Goal: Task Accomplishment & Management: Manage account settings

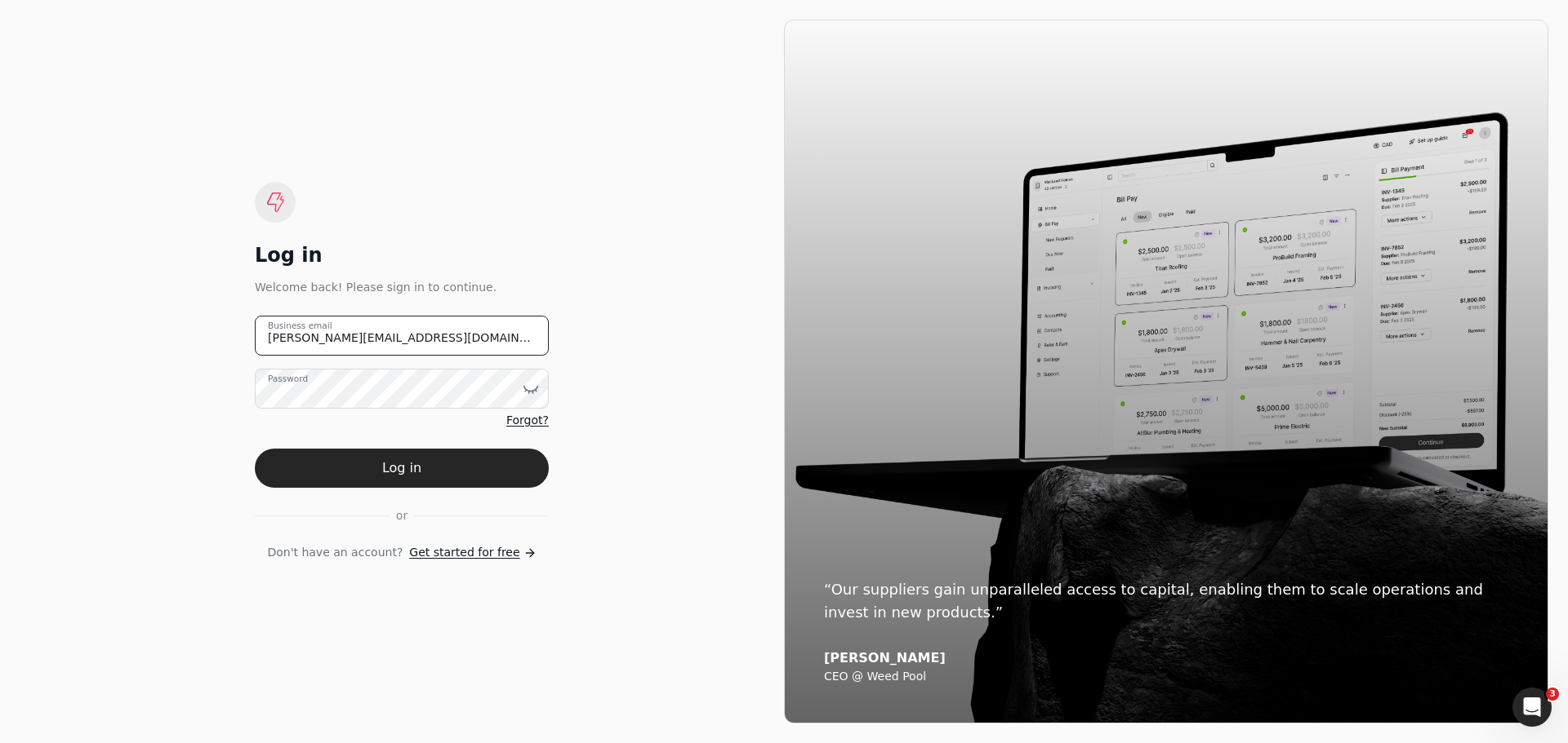
click at [410, 337] on email "[PERSON_NAME][EMAIL_ADDRESS][DOMAIN_NAME]" at bounding box center [402, 335] width 294 height 40
drag, startPoint x: 410, startPoint y: 337, endPoint x: 165, endPoint y: 338, distance: 245.0
click at [165, 338] on div "Log in Welcome back! Please sign in to continue. [PERSON_NAME][EMAIL_ADDRESS][D…" at bounding box center [402, 371] width 765 height 704
drag, startPoint x: 322, startPoint y: 345, endPoint x: 274, endPoint y: 341, distance: 48.2
click at [274, 341] on email "invoces" at bounding box center [402, 335] width 294 height 40
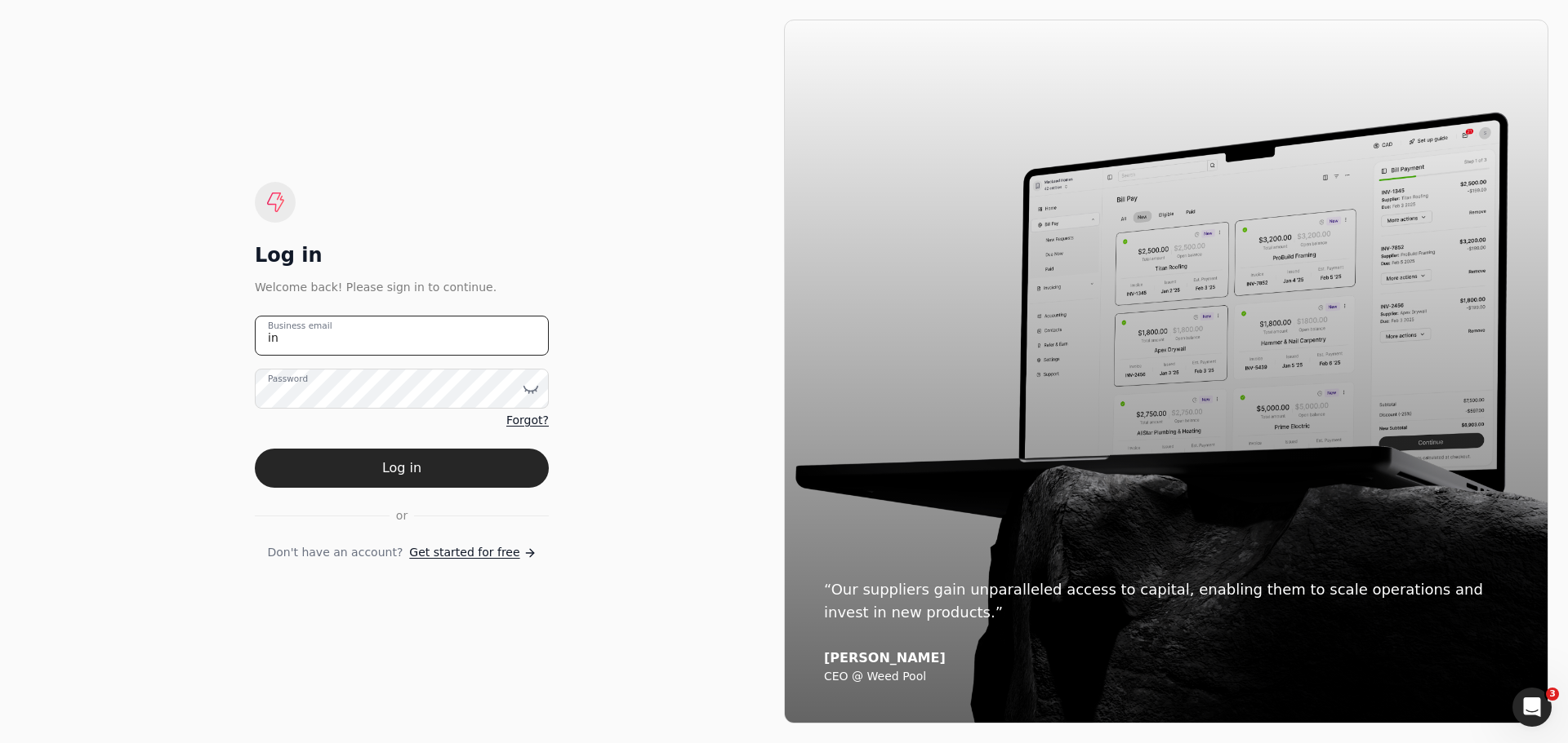
type email "[EMAIL_ADDRESS][DOMAIN_NAME]"
click at [533, 390] on icon at bounding box center [530, 389] width 16 height 16
click at [567, 512] on div "Log in Welcome back! Please sign in to continue. [EMAIL_ADDRESS][DOMAIN_NAME] B…" at bounding box center [402, 371] width 765 height 704
click at [403, 469] on button "Log in" at bounding box center [402, 468] width 294 height 39
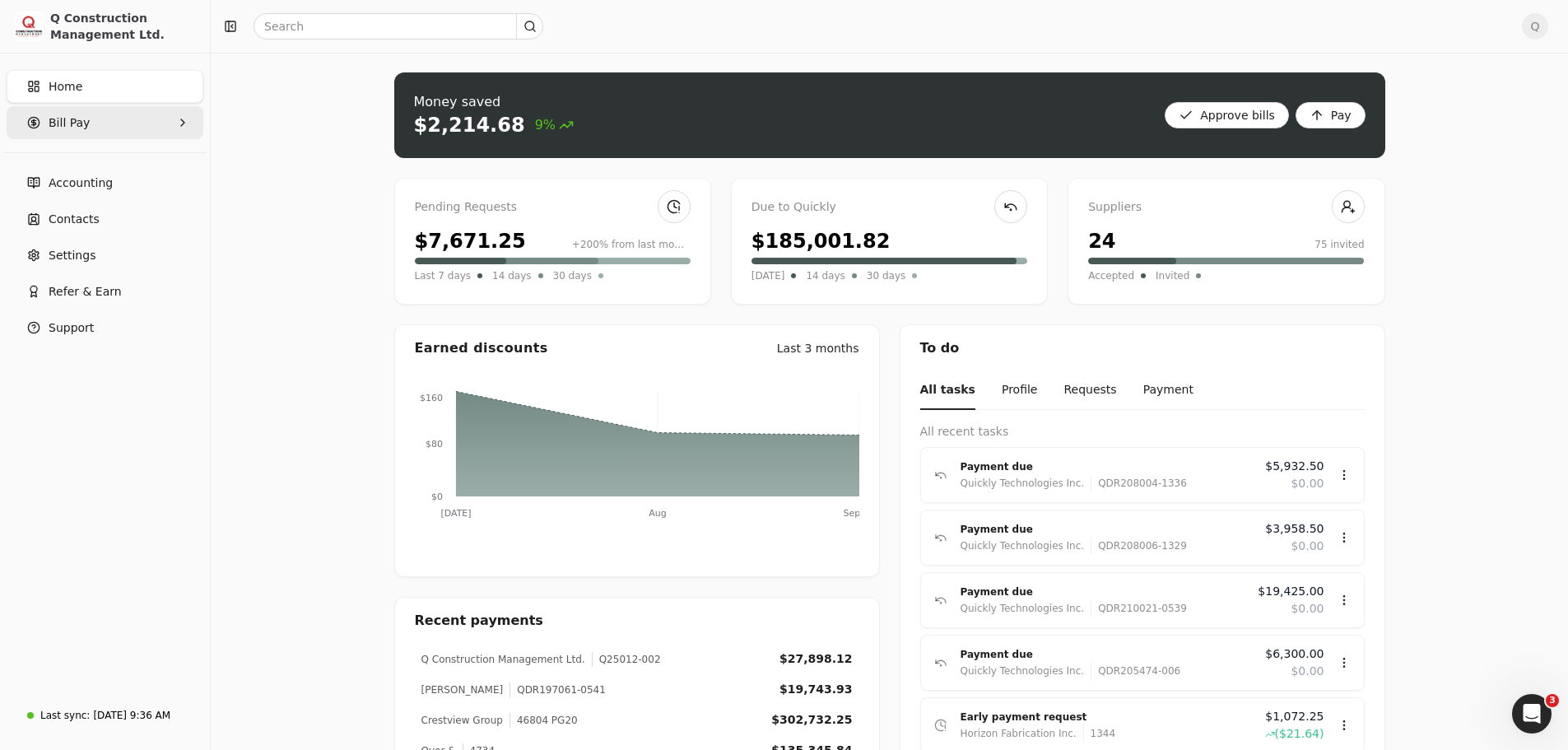
click at [192, 125] on Pay "Bill Pay" at bounding box center [105, 123] width 197 height 33
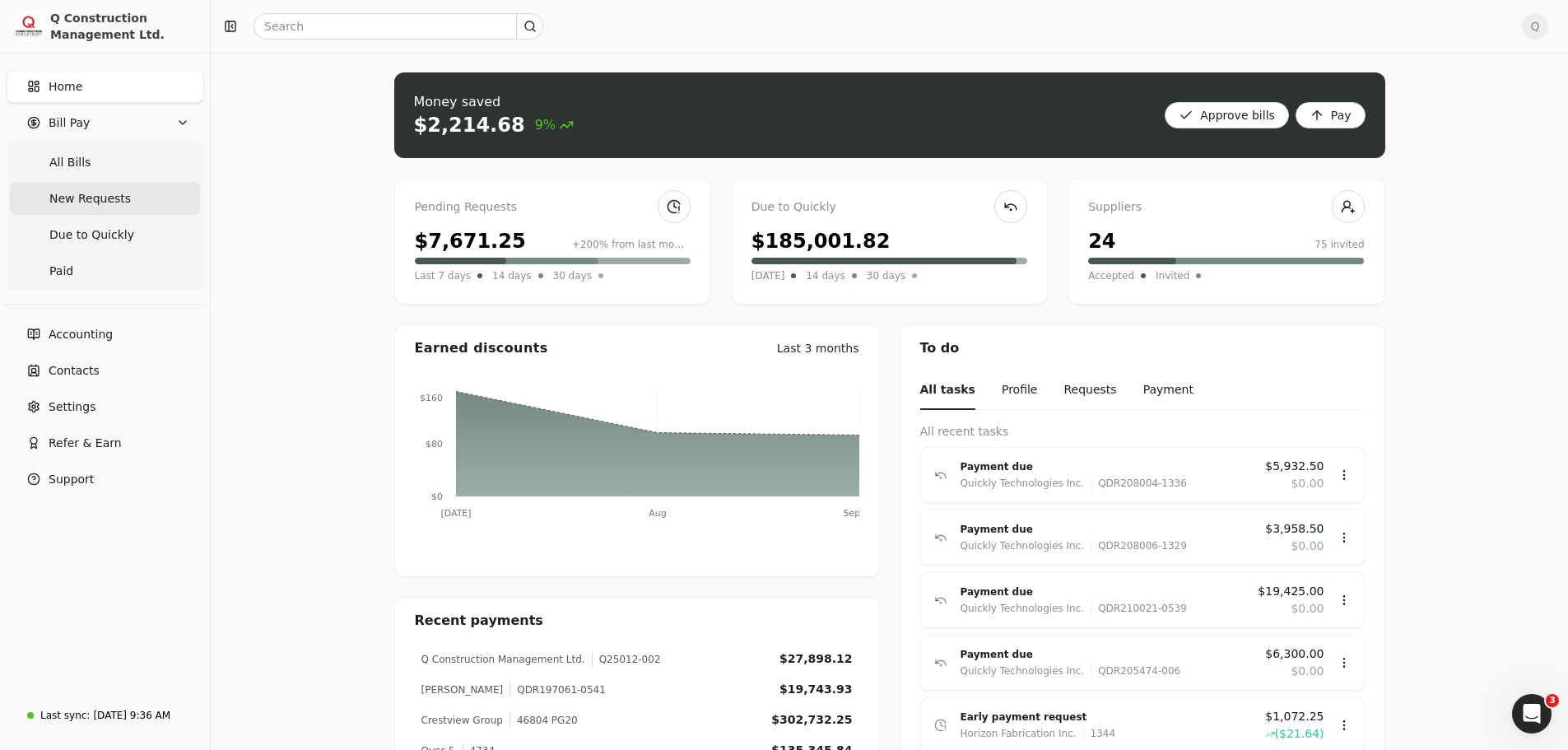
click at [113, 198] on span "New Requests" at bounding box center [90, 199] width 82 height 17
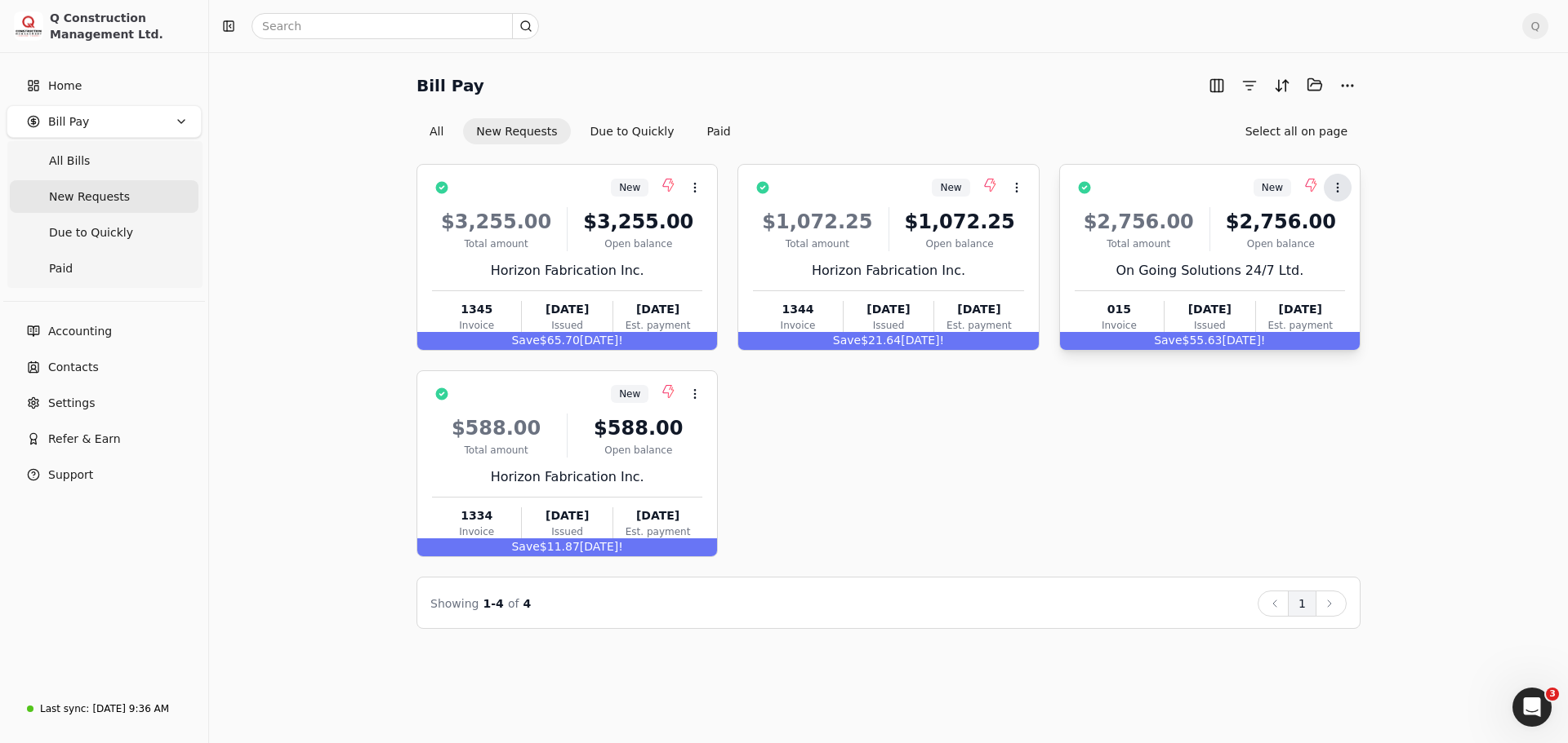
click at [1339, 191] on icon at bounding box center [1337, 187] width 13 height 13
click at [1248, 459] on div "New Context Menu Button $3,255.00 Total amount $3,255.00 Open balance Horizon F…" at bounding box center [888, 360] width 944 height 393
click at [1331, 245] on div "Open balance" at bounding box center [1281, 244] width 128 height 14
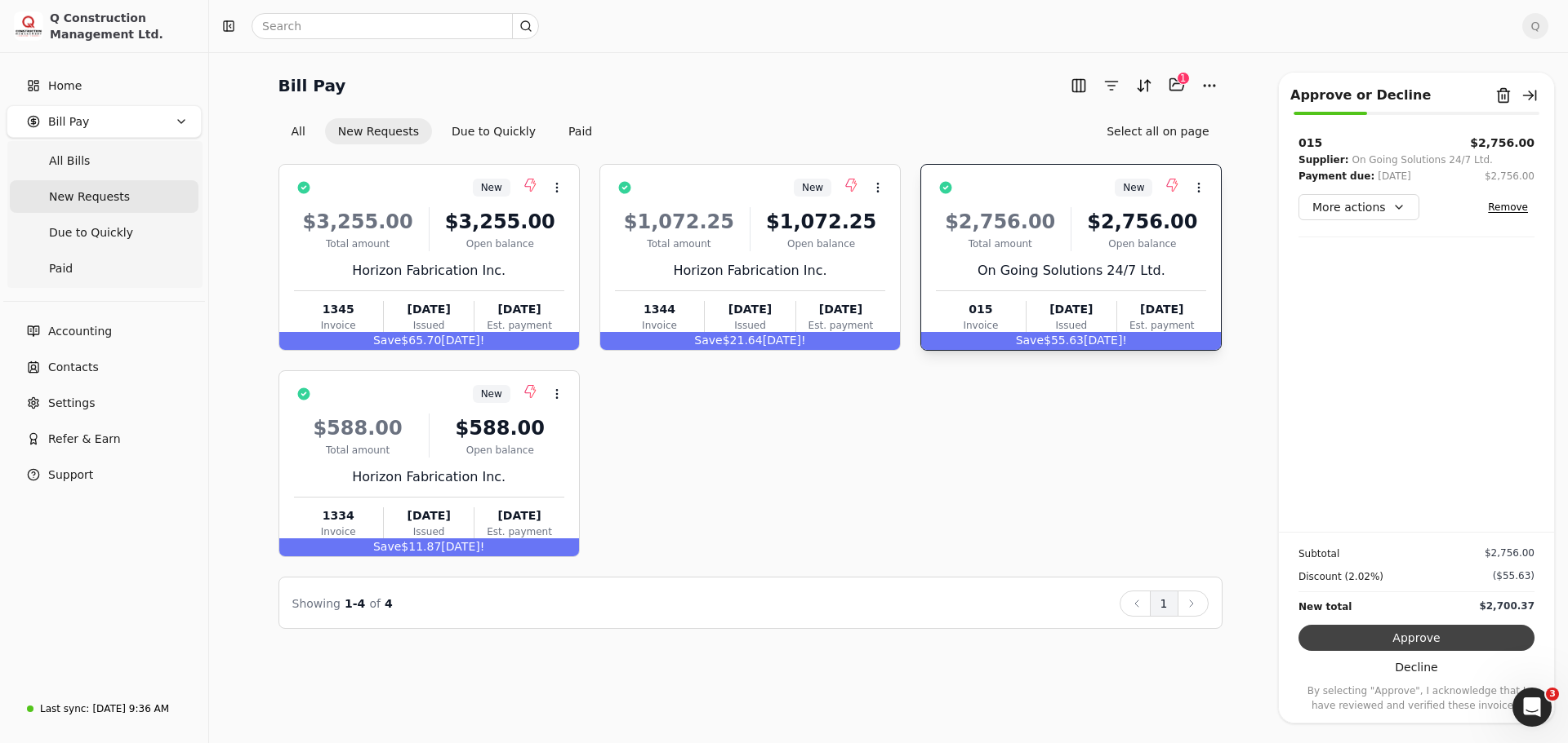
click at [1423, 639] on button "Approve" at bounding box center [1416, 638] width 236 height 26
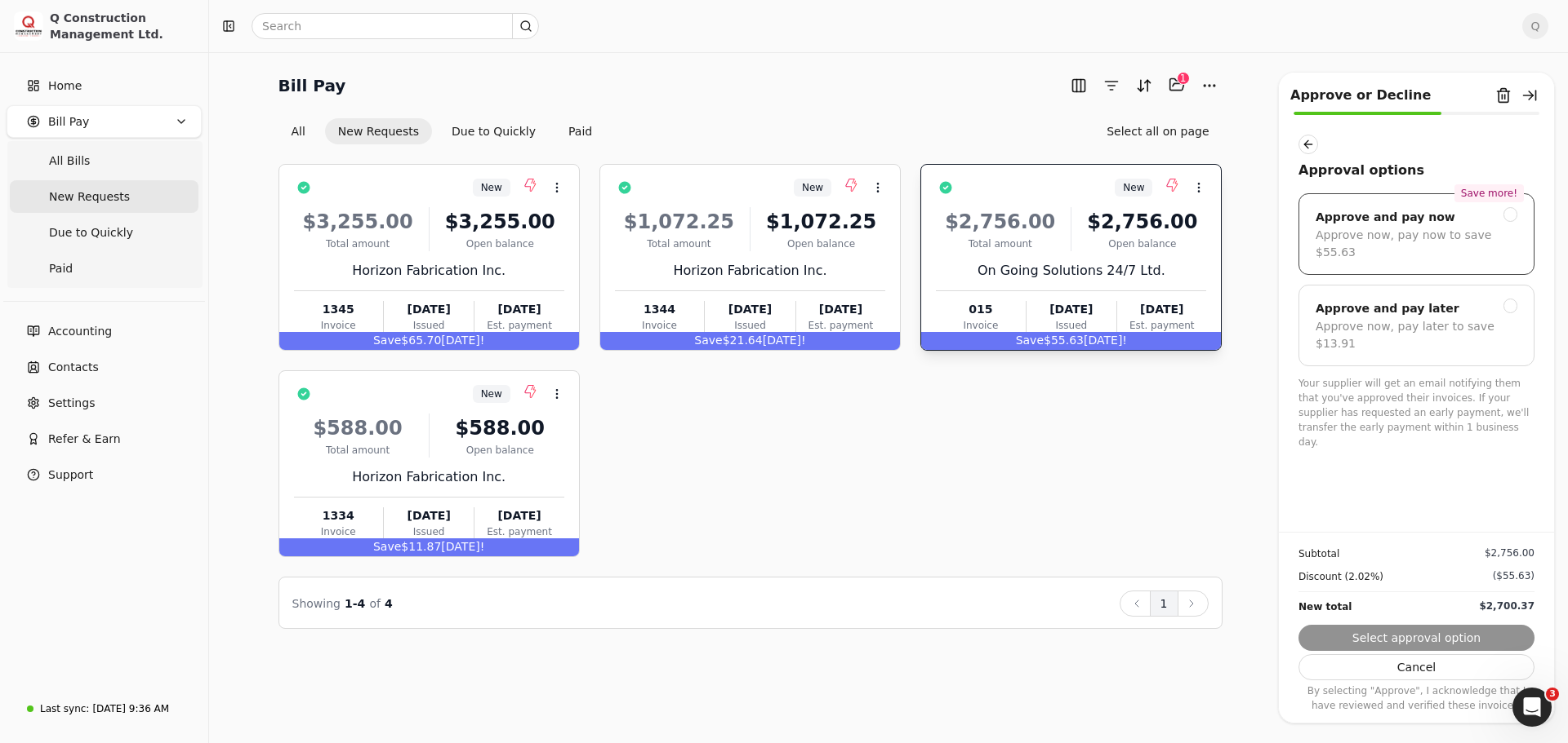
click at [1359, 223] on div "Approve and pay now" at bounding box center [1385, 217] width 139 height 19
click at [1411, 641] on button "Next" at bounding box center [1416, 638] width 236 height 26
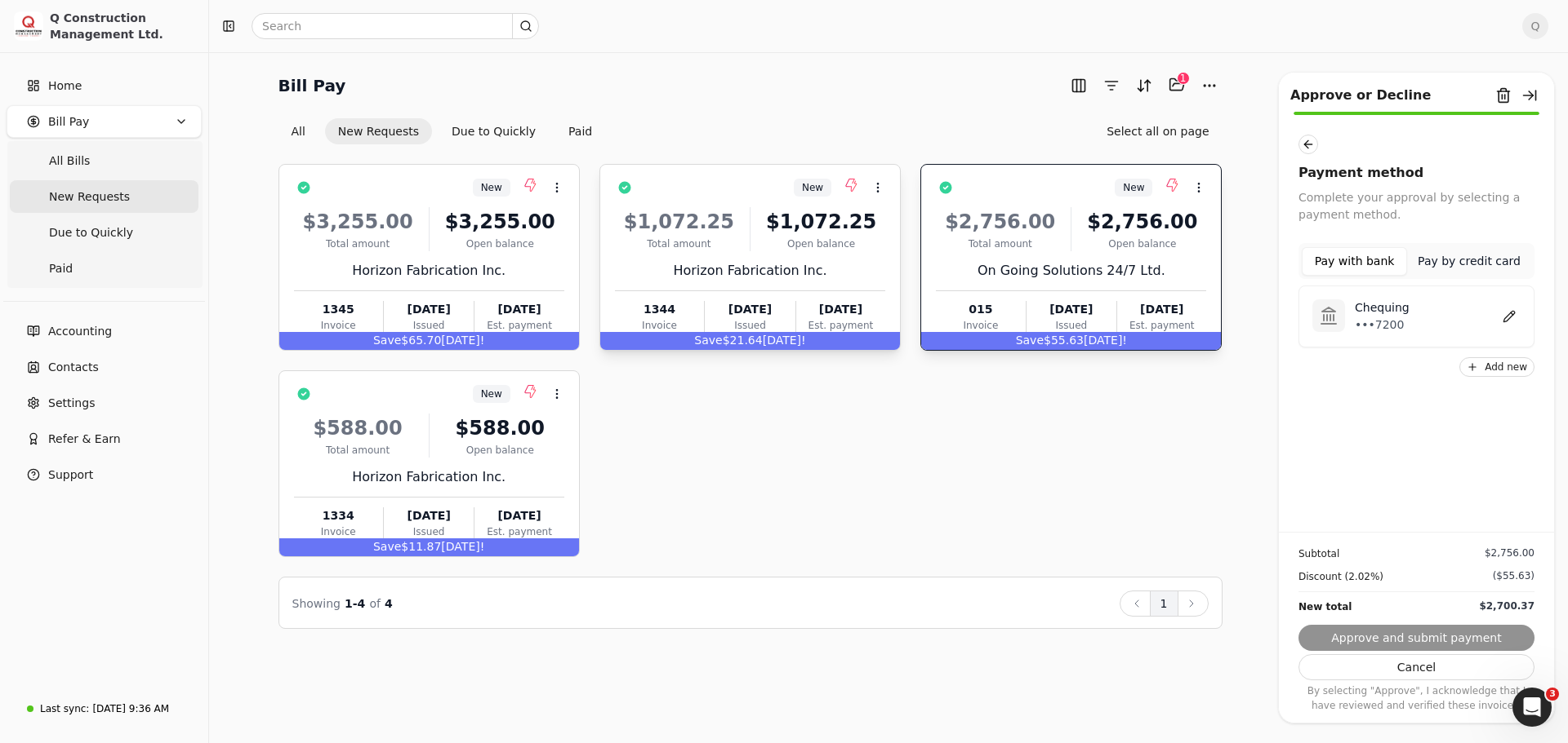
click at [846, 258] on div "$1,072.25 Total amount $1,072.25 Open balance Horizon Fabrication Inc. 1344 Inv…" at bounding box center [750, 267] width 270 height 139
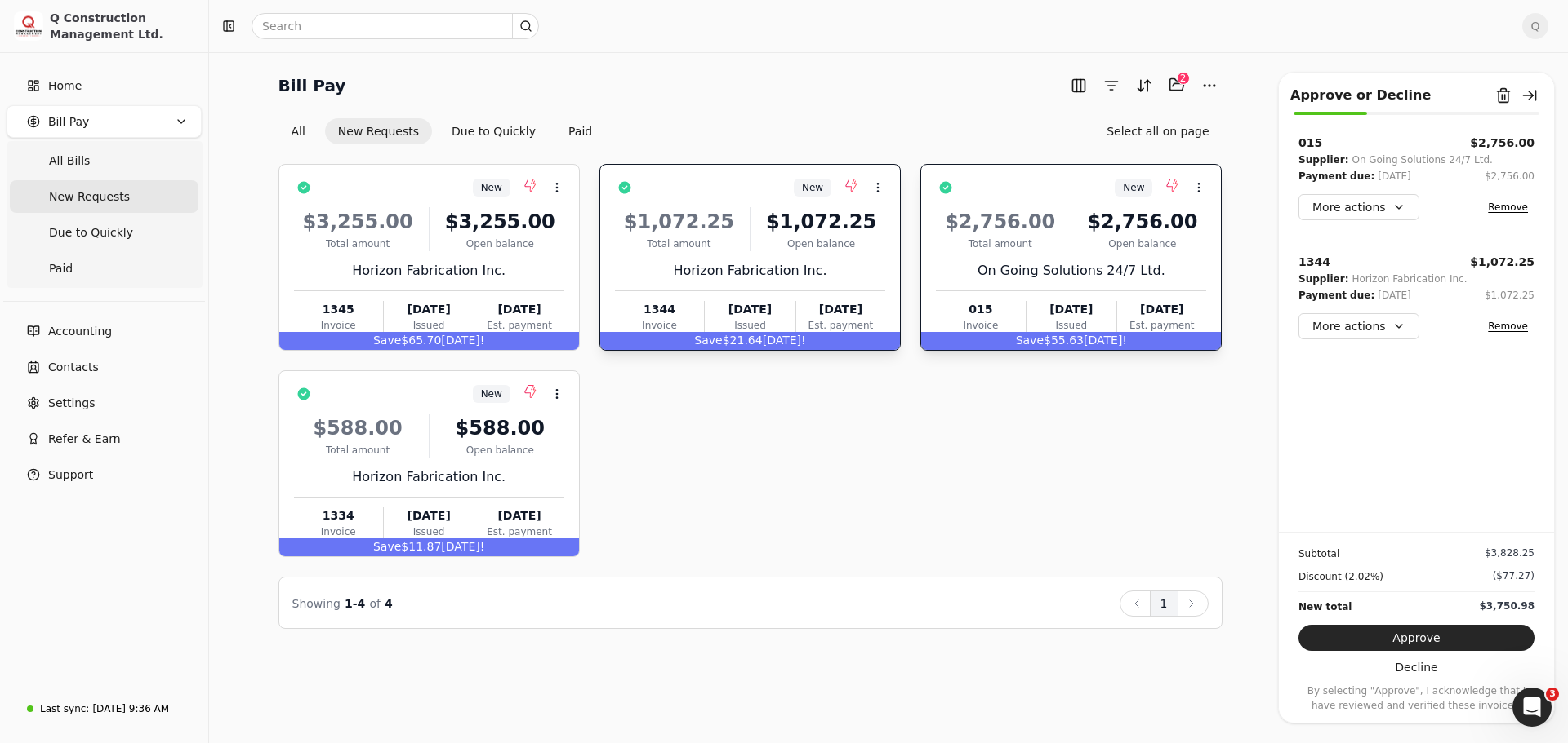
click at [838, 267] on div "Horizon Fabrication Inc." at bounding box center [750, 271] width 270 height 19
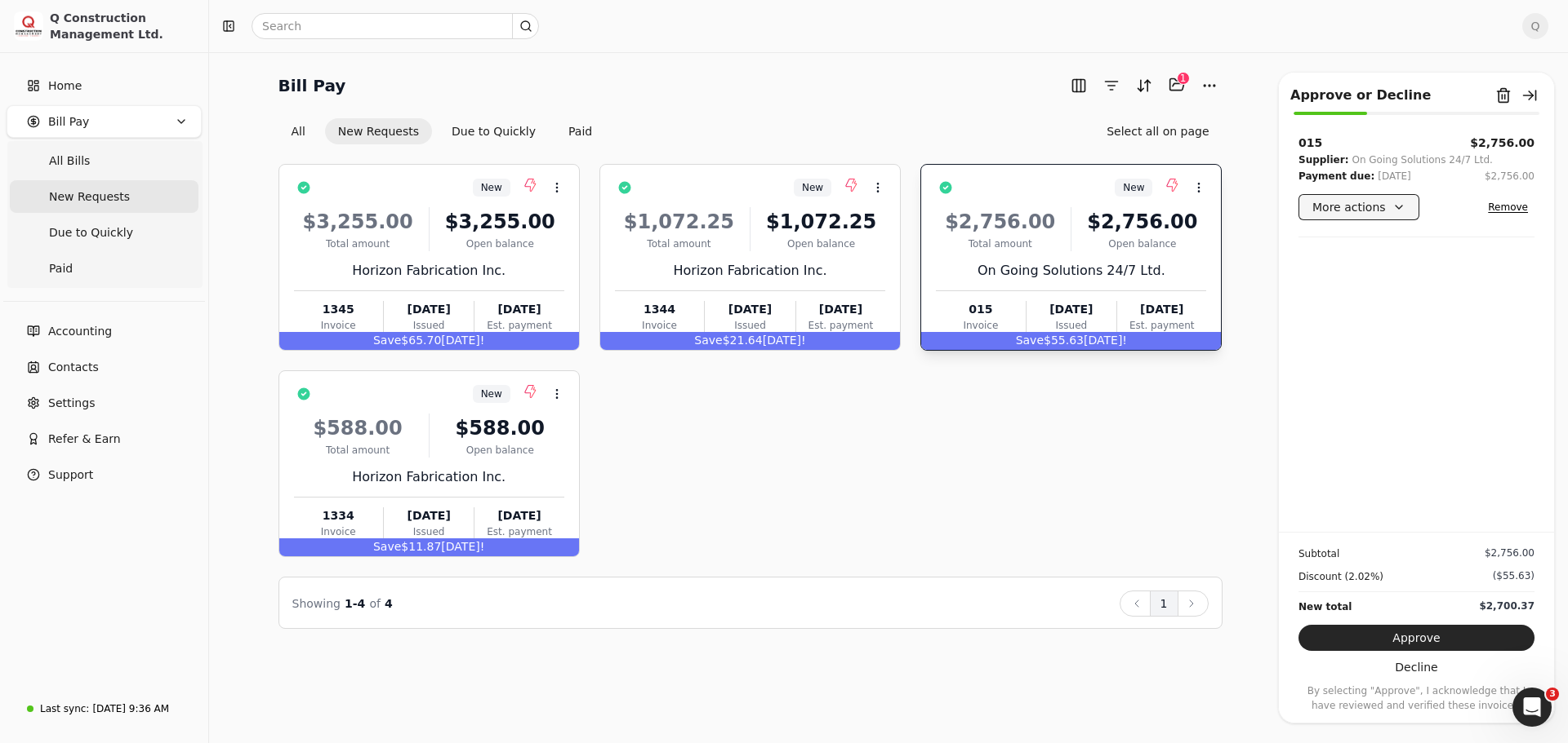
click at [1397, 211] on button "More actions" at bounding box center [1358, 207] width 121 height 26
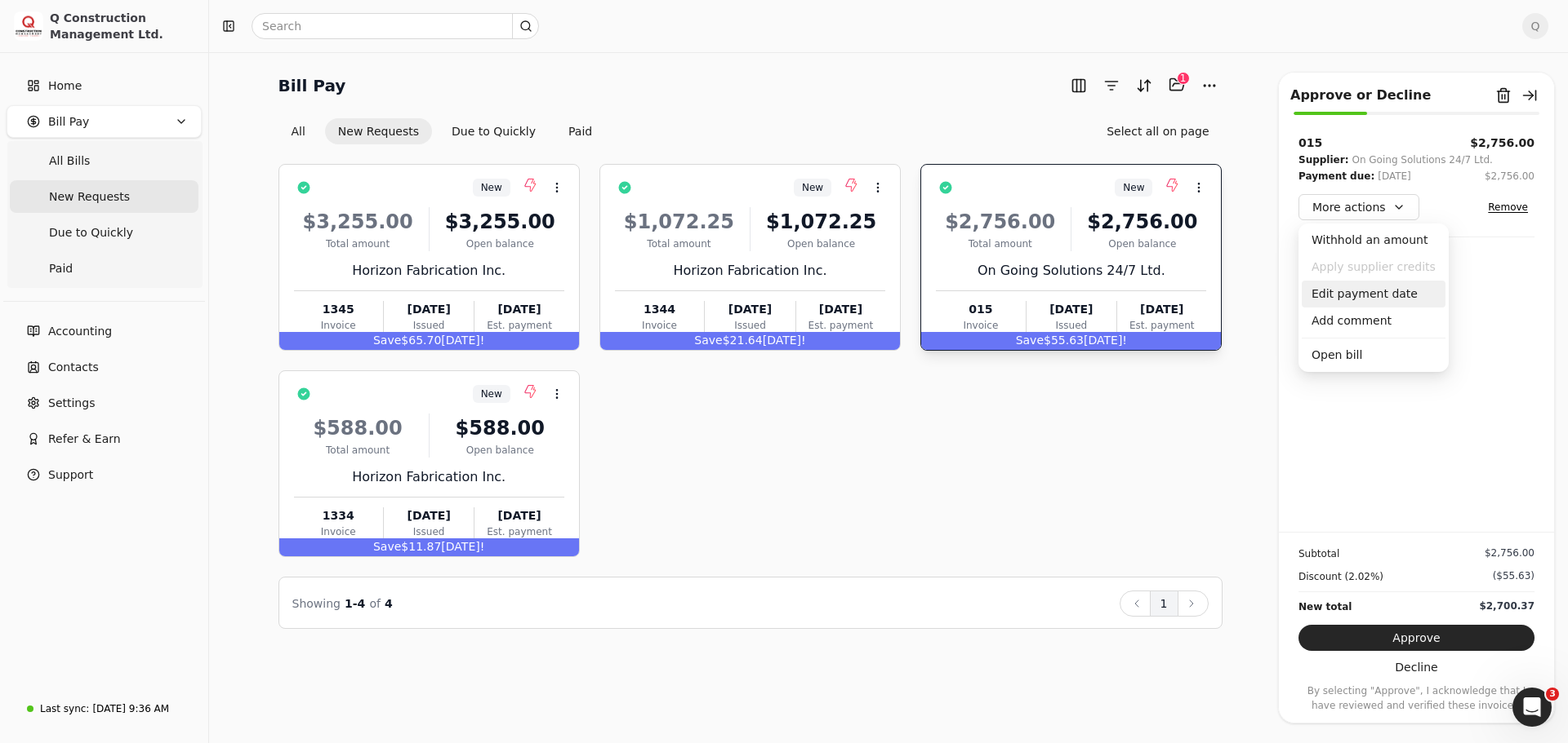
click at [1373, 298] on div "Edit payment date" at bounding box center [1373, 294] width 143 height 27
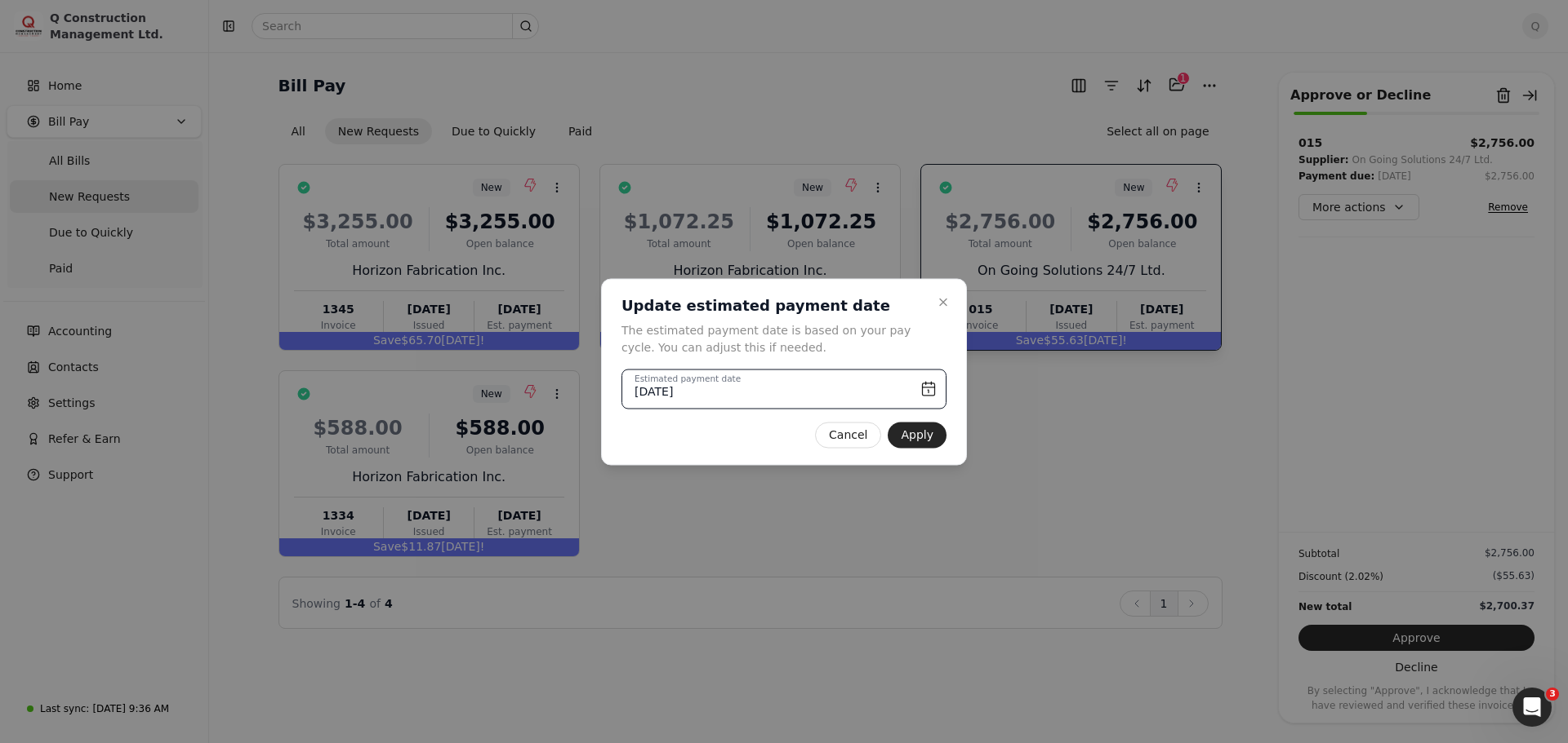
click at [922, 387] on input "[DATE]" at bounding box center [783, 388] width 325 height 40
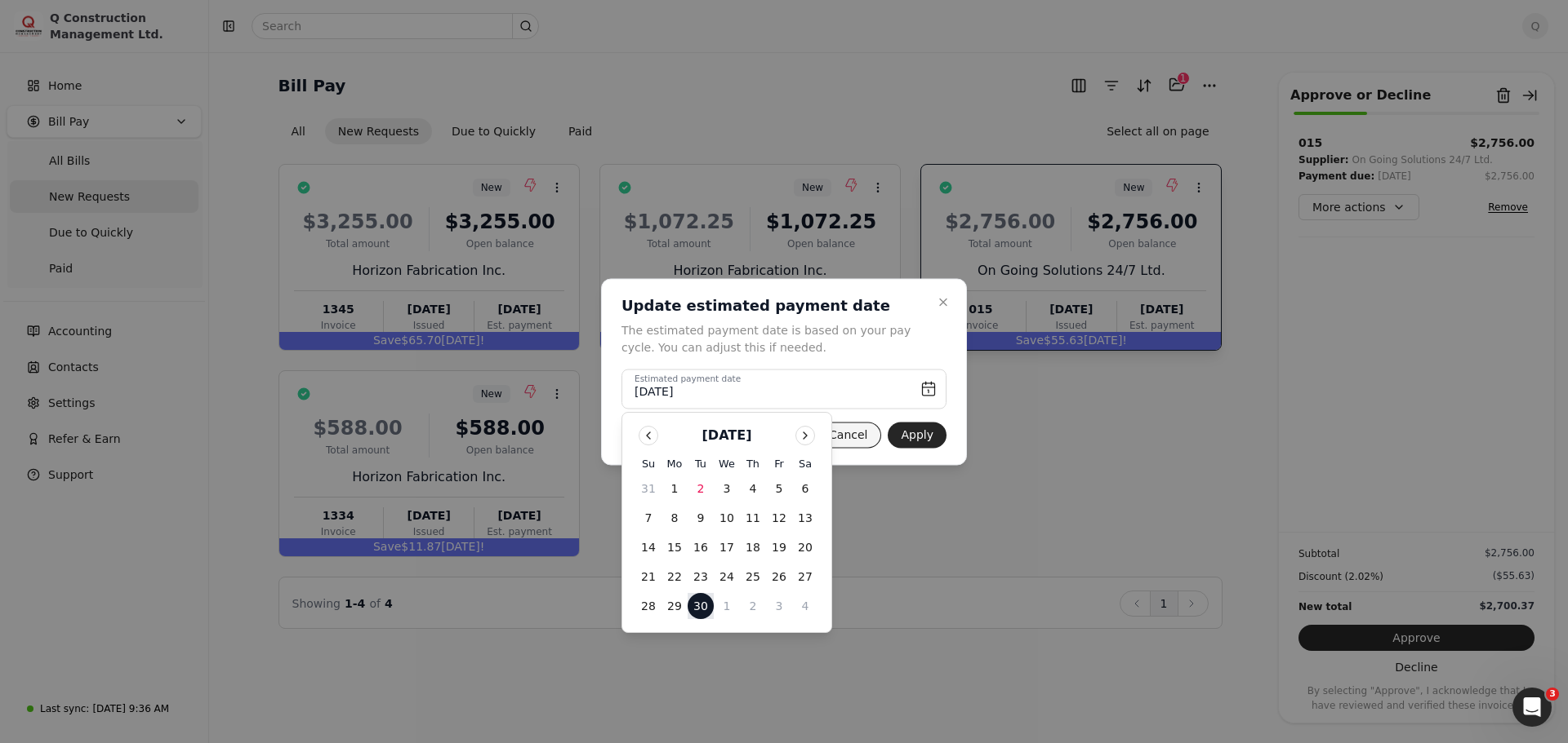
click at [857, 439] on button "Cancel" at bounding box center [848, 434] width 66 height 26
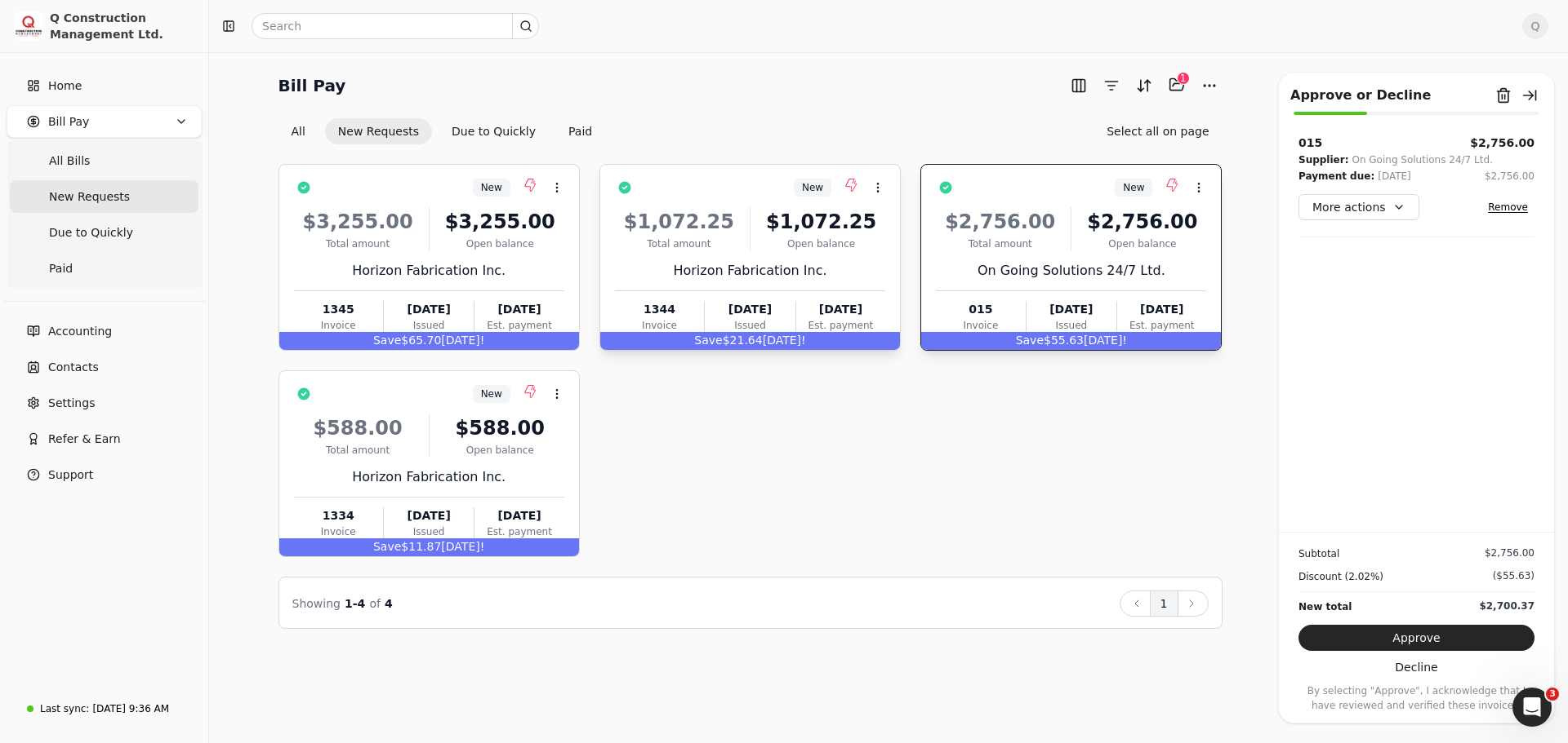
click at [832, 250] on div "Open balance" at bounding box center [821, 244] width 128 height 14
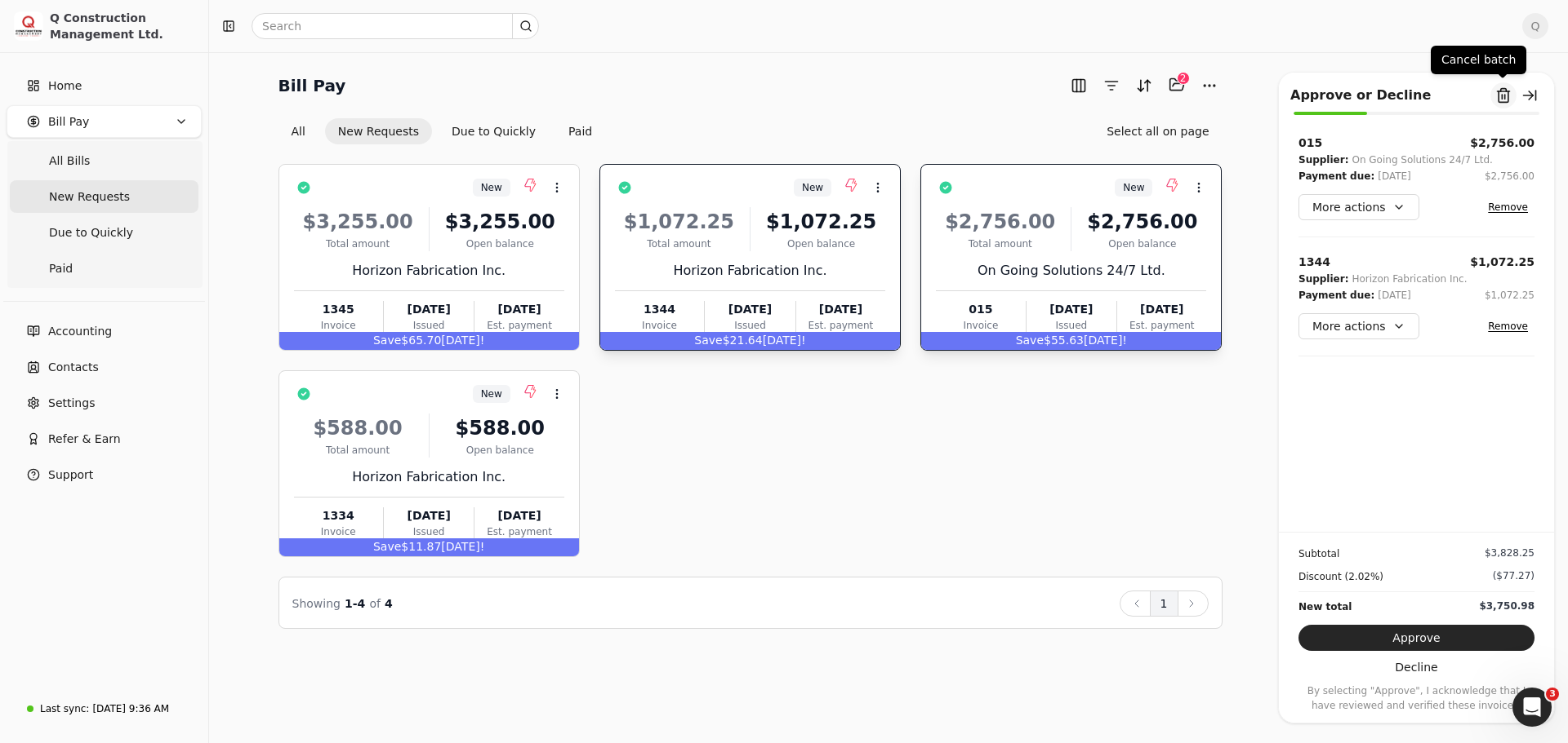
click at [1500, 94] on button "Remove from batch" at bounding box center [1503, 95] width 26 height 26
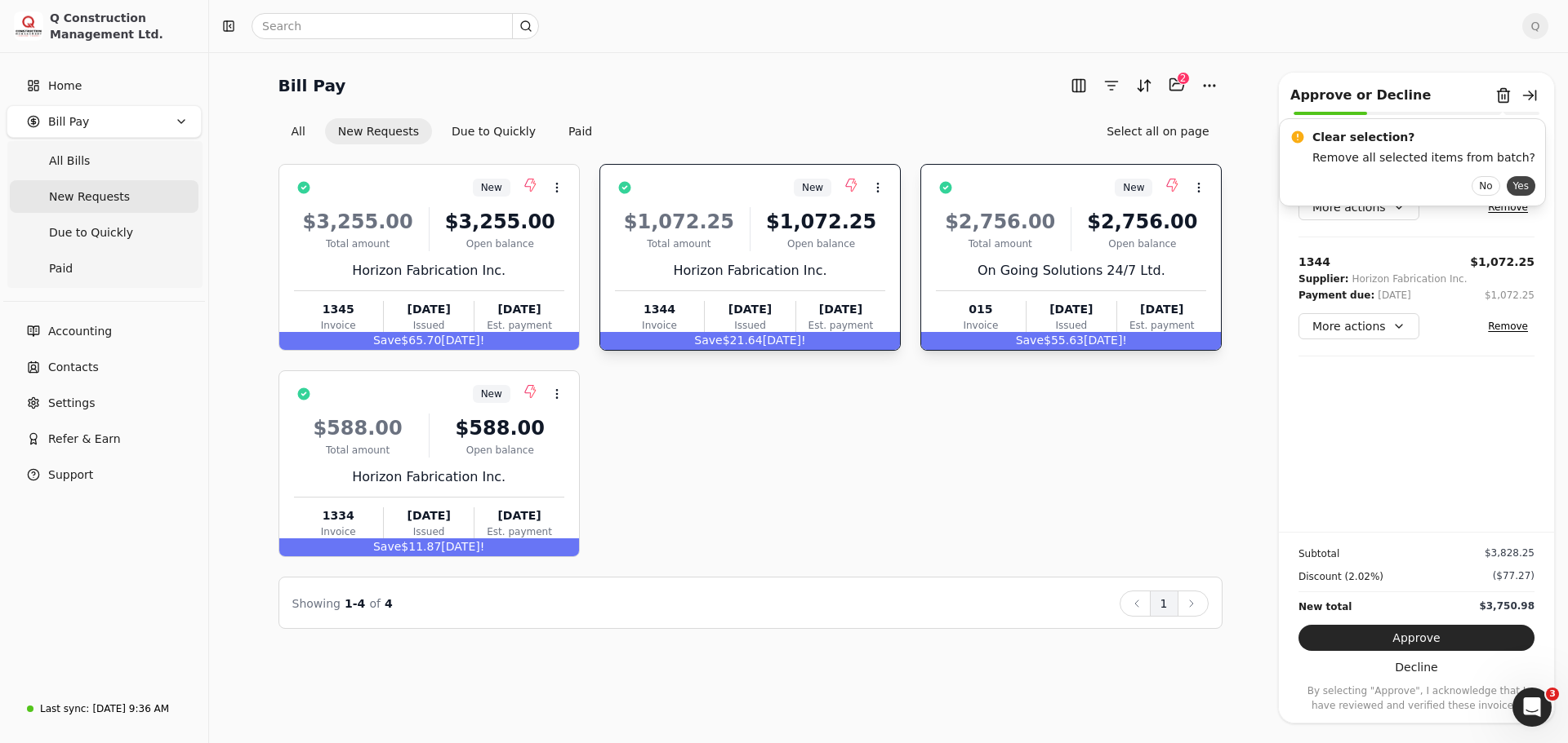
click at [1506, 188] on button "Yes" at bounding box center [1521, 186] width 29 height 19
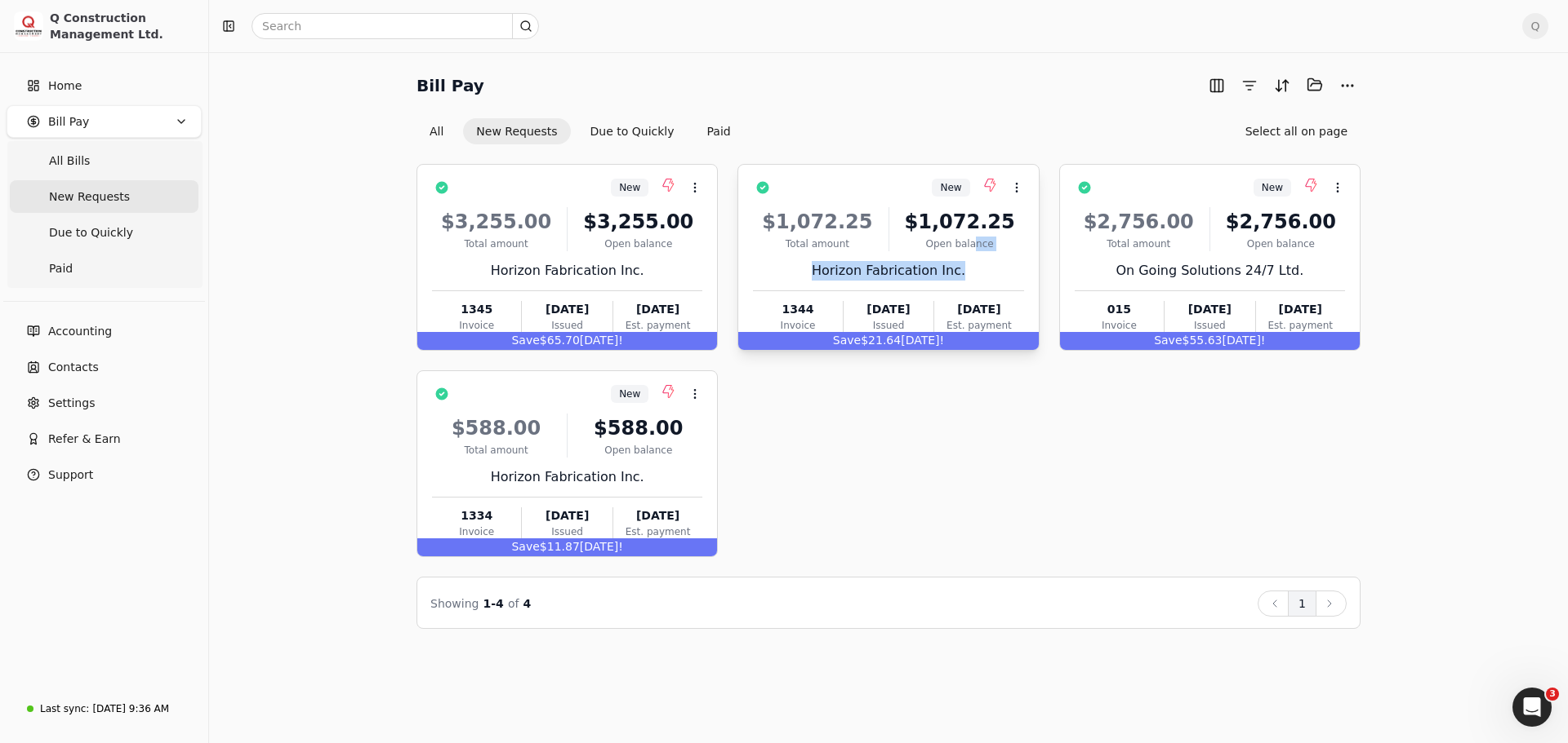
click at [976, 252] on div "$1,072.25 Total amount $1,072.25 Open balance Horizon Fabrication Inc. 1344 Inv…" at bounding box center [888, 267] width 270 height 139
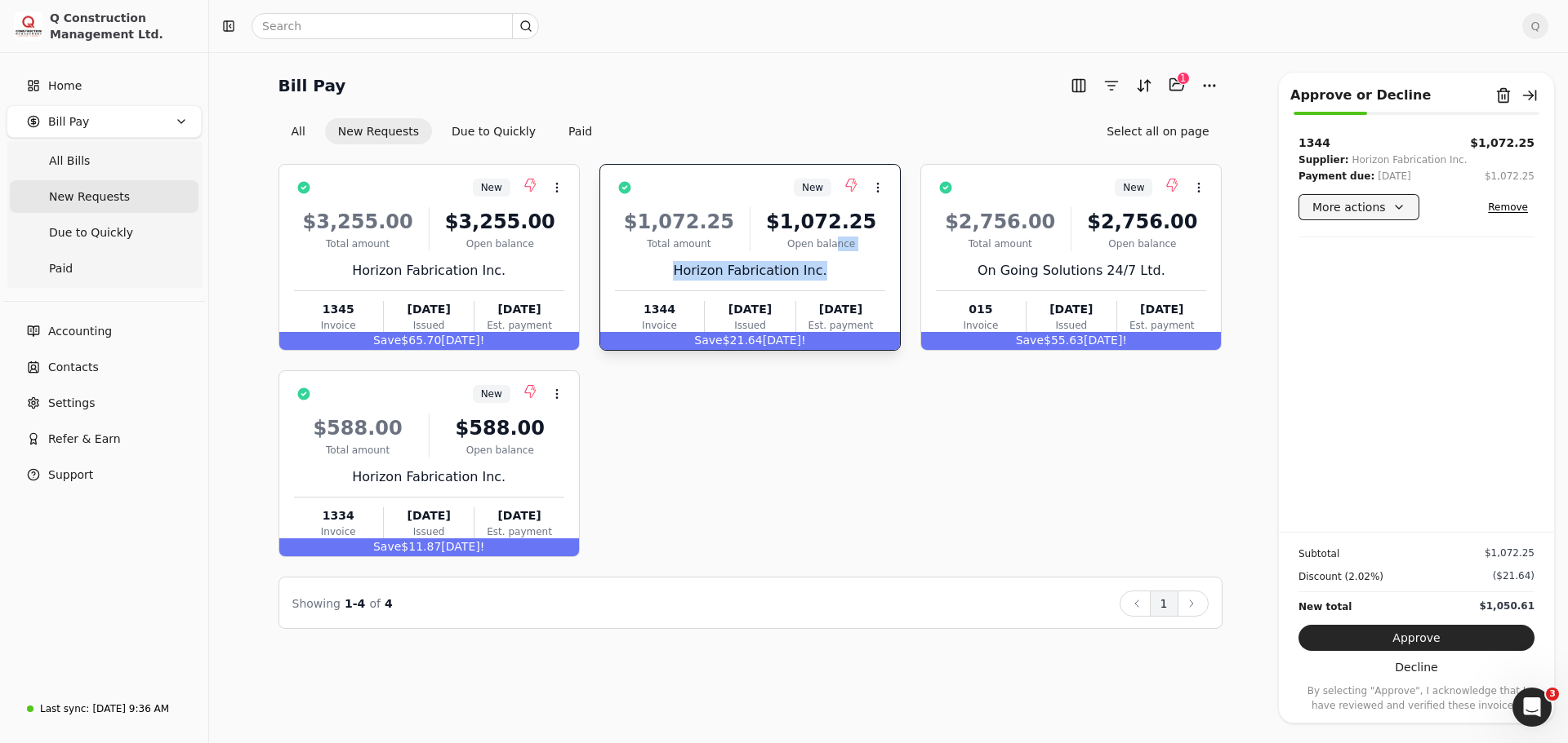
click at [1353, 207] on button "More actions" at bounding box center [1358, 207] width 121 height 26
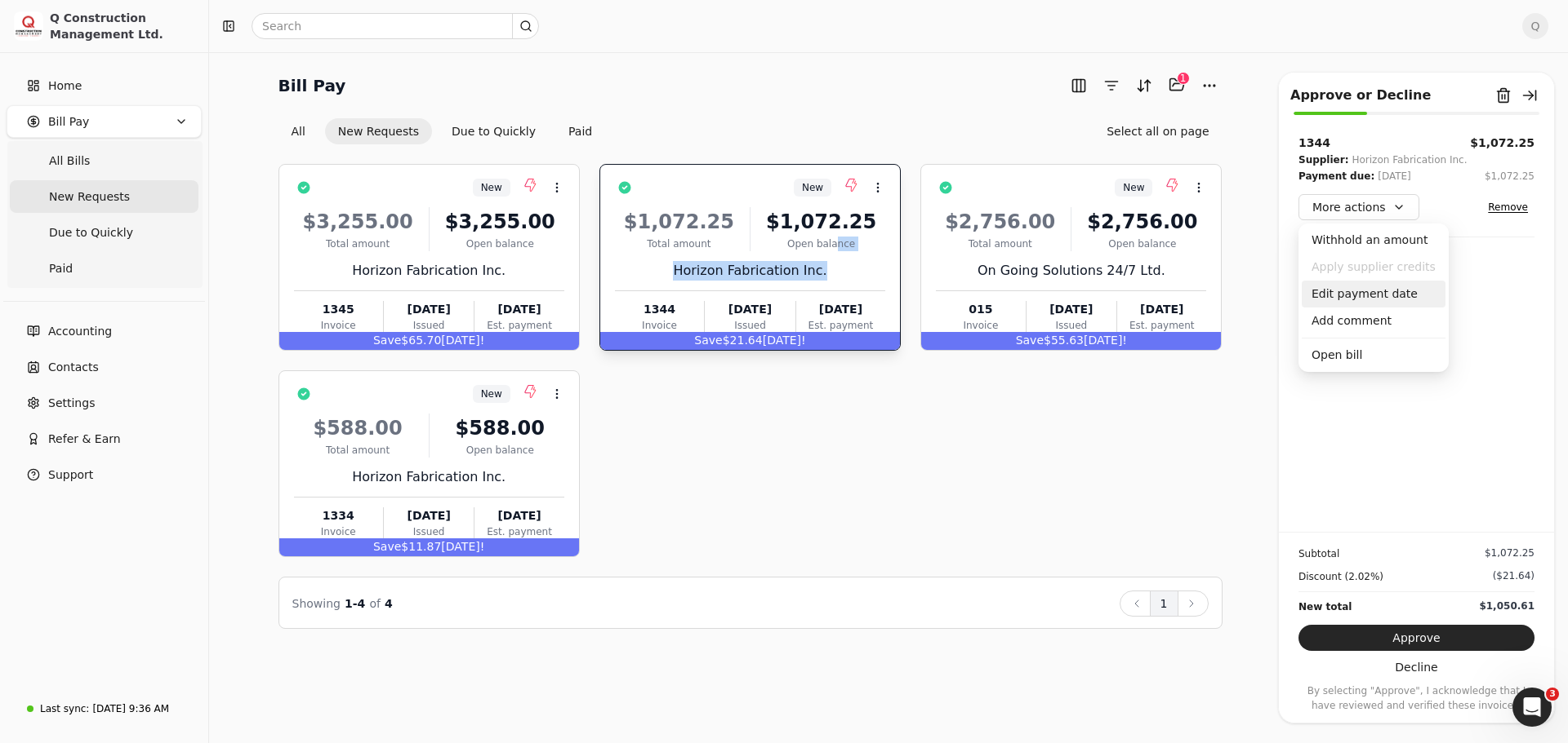
click at [1337, 293] on div "Edit payment date" at bounding box center [1373, 294] width 143 height 27
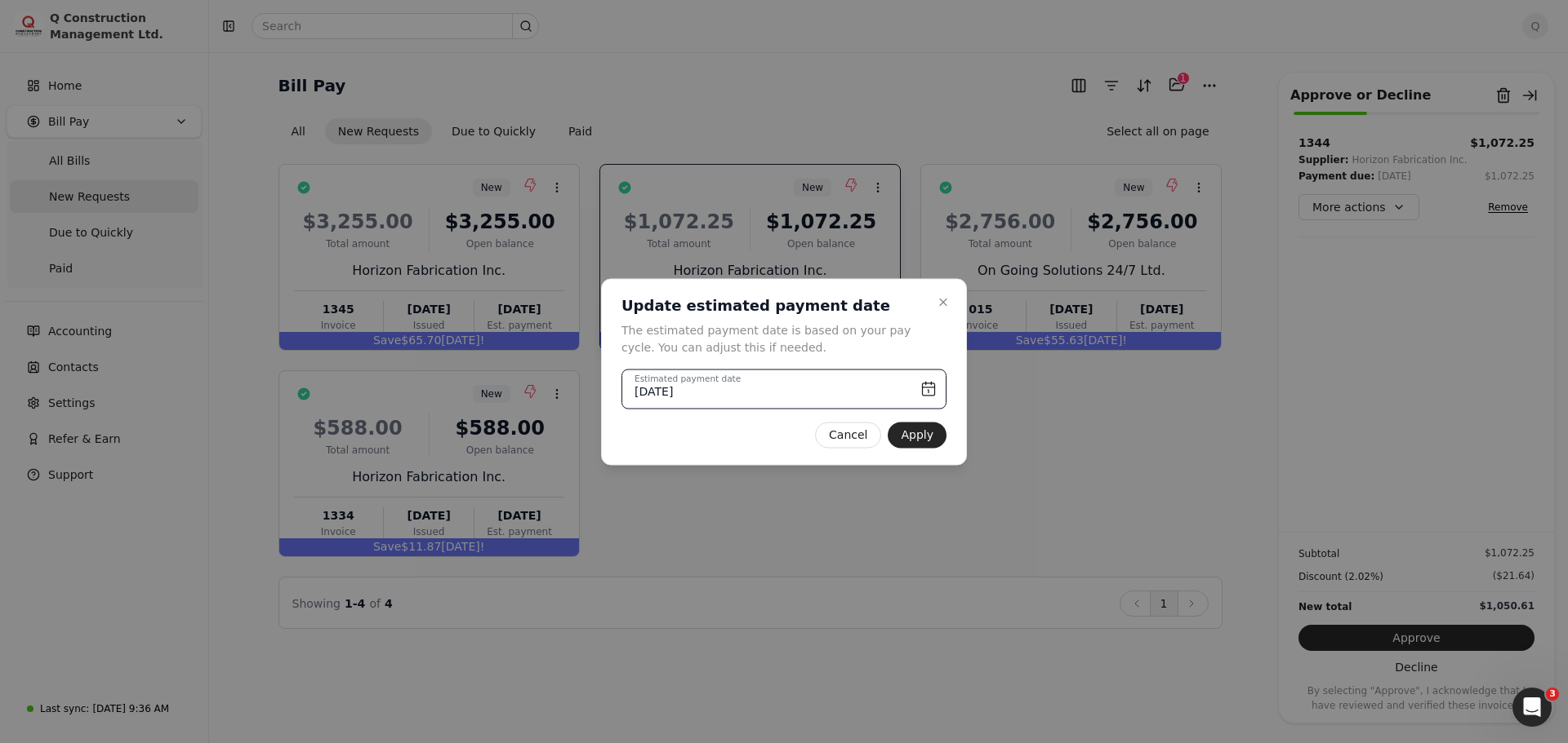
click at [926, 391] on input "[DATE]" at bounding box center [783, 388] width 325 height 40
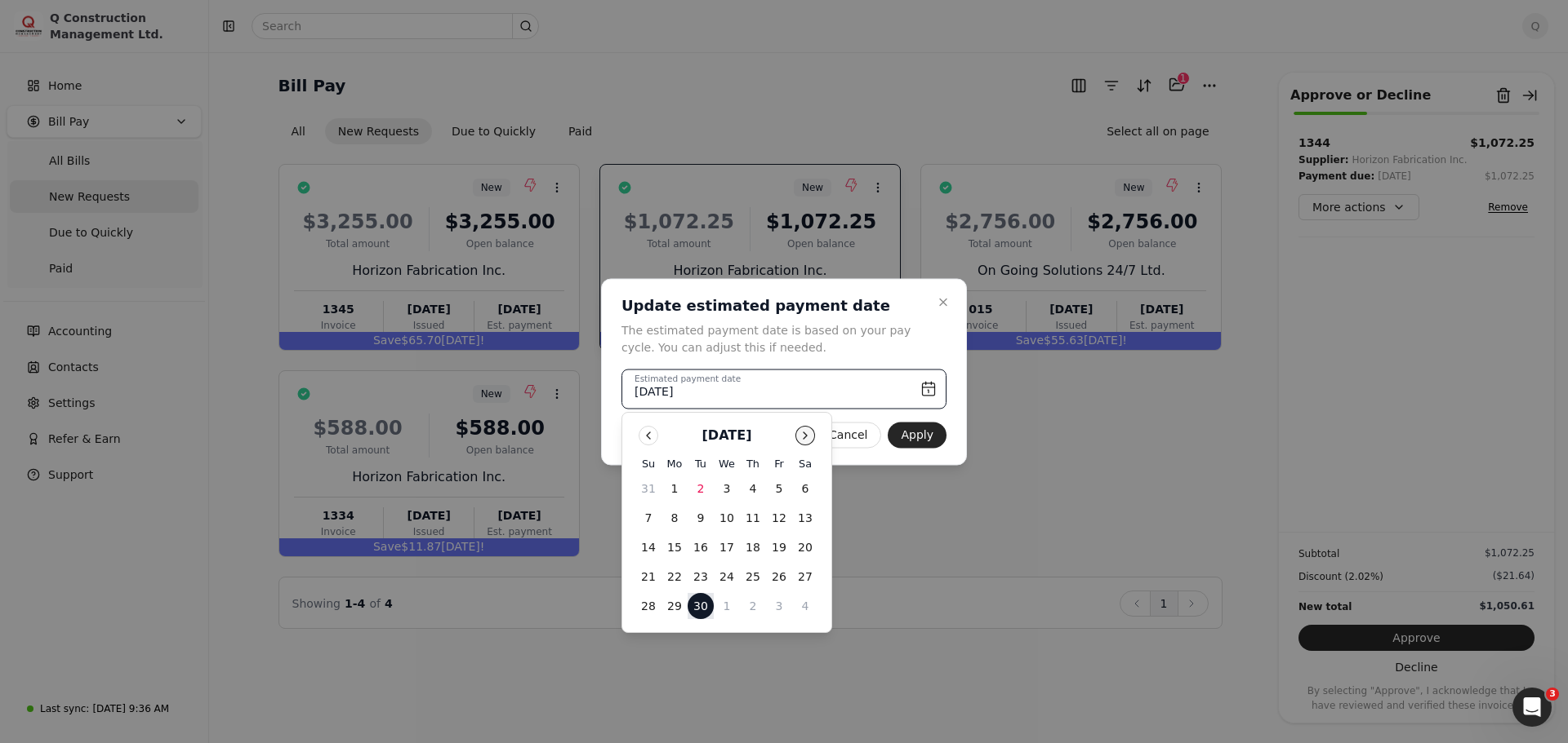
click at [805, 430] on button "Go to next month" at bounding box center [804, 435] width 19 height 19
click at [673, 517] on button "6" at bounding box center [674, 518] width 26 height 26
type input "[DATE]"
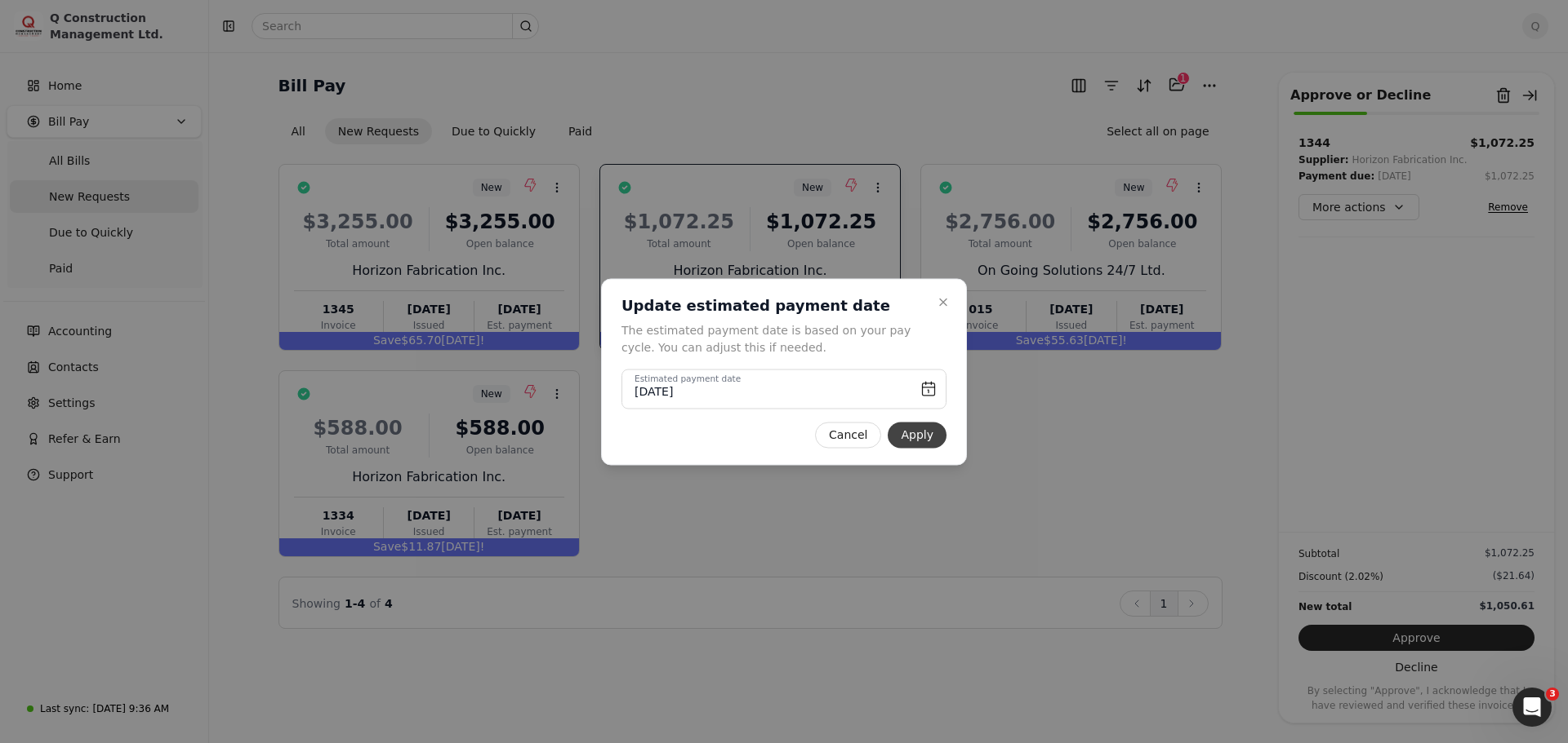
click at [933, 441] on button "Apply" at bounding box center [917, 434] width 59 height 26
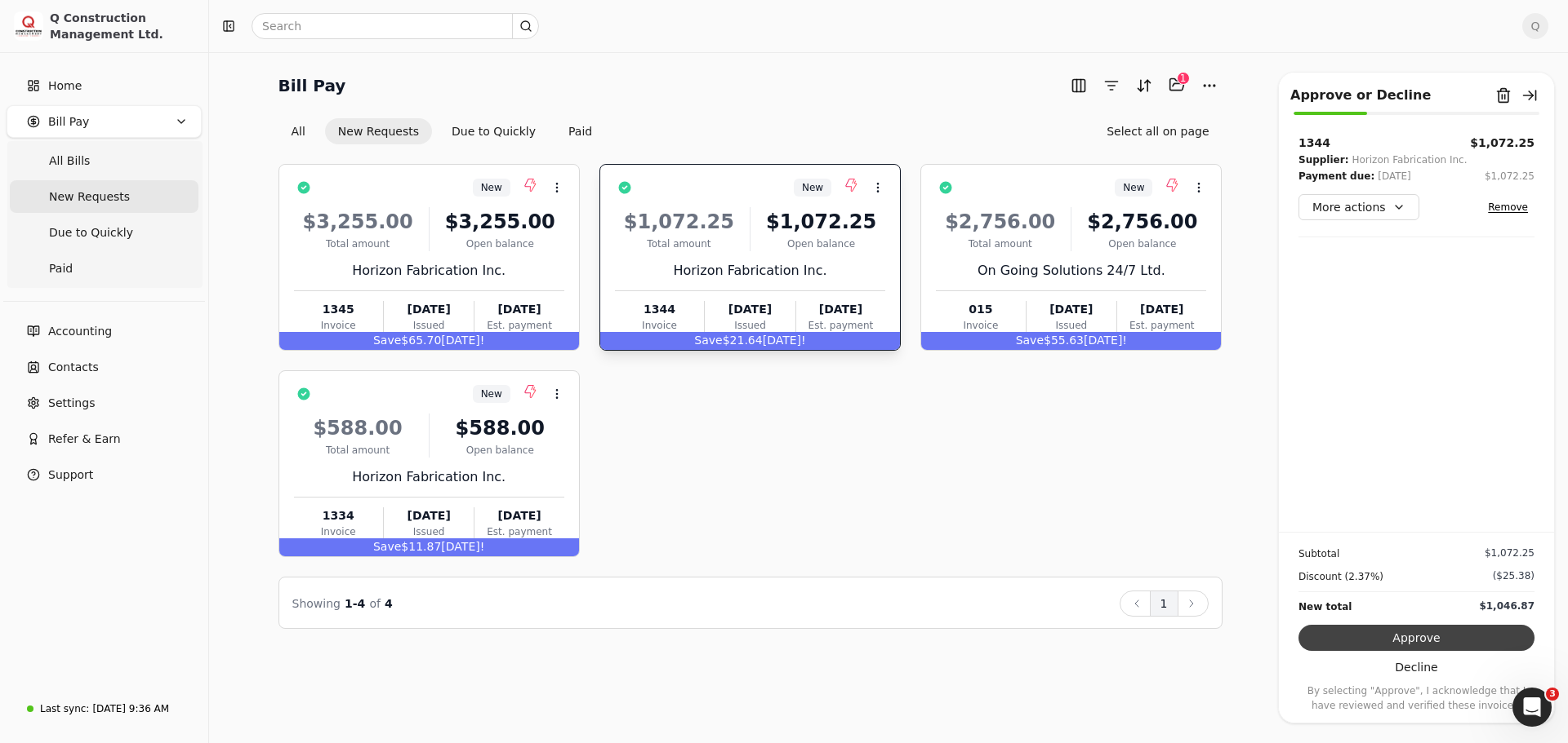
click at [1452, 633] on button "Approve" at bounding box center [1416, 638] width 236 height 26
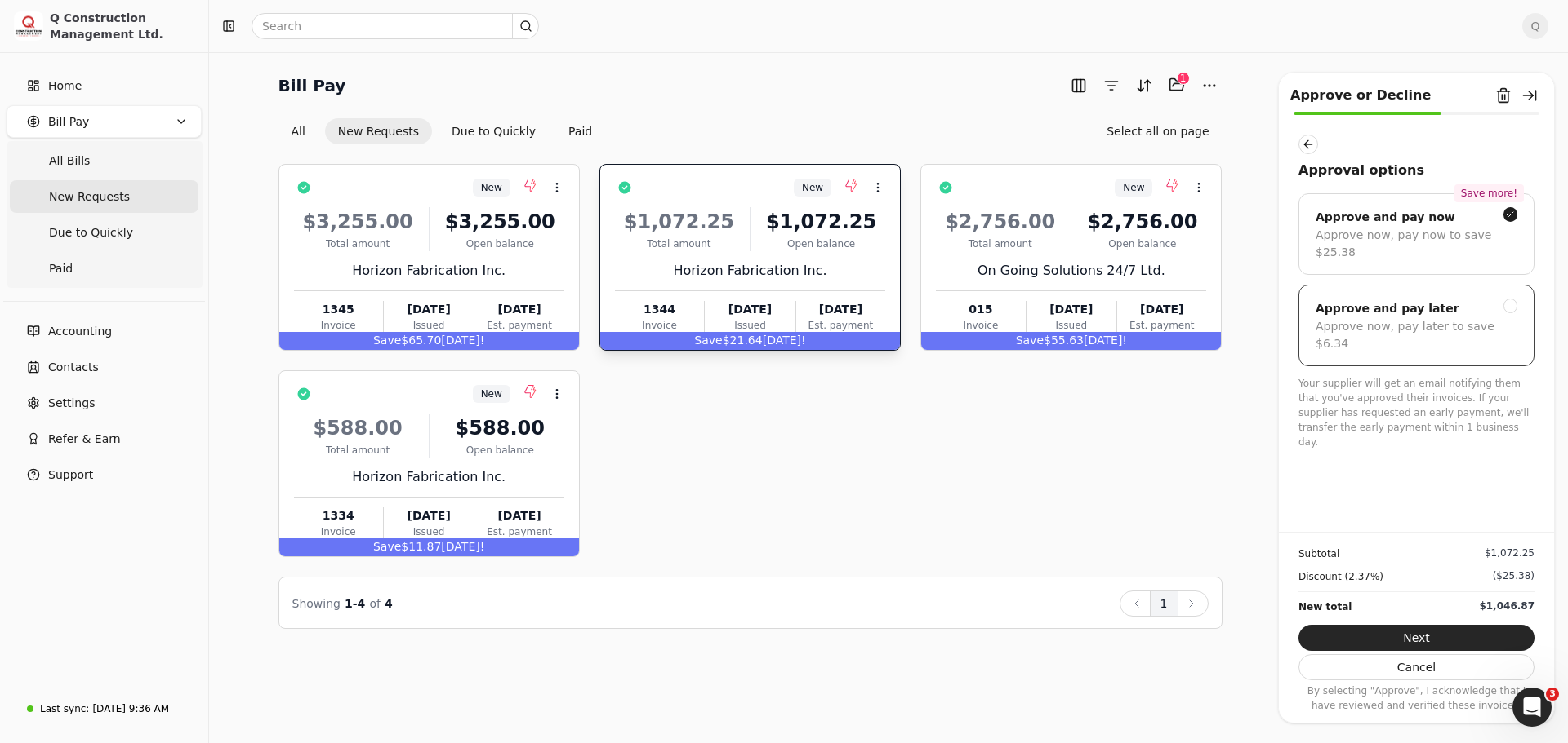
click at [1378, 299] on div "Approve and pay later" at bounding box center [1387, 308] width 143 height 19
click at [1413, 638] on button "Submit approval" at bounding box center [1416, 638] width 236 height 26
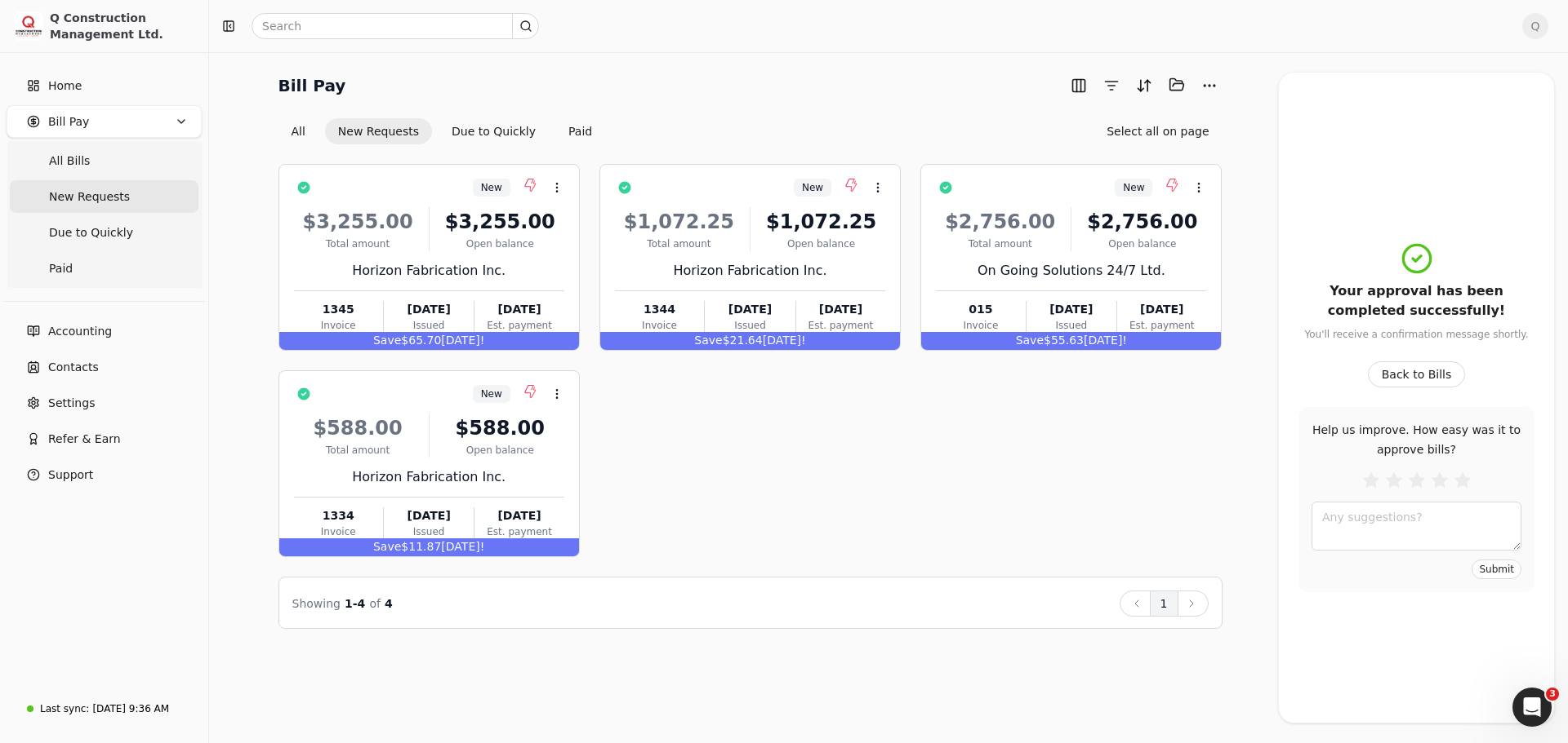
click at [1040, 440] on div "New Context Menu Button $3,255.00 Total amount $3,255.00 Open balance Horizon F…" at bounding box center [750, 360] width 944 height 393
click at [495, 264] on div "Horizon Fabrication Inc." at bounding box center [429, 271] width 270 height 19
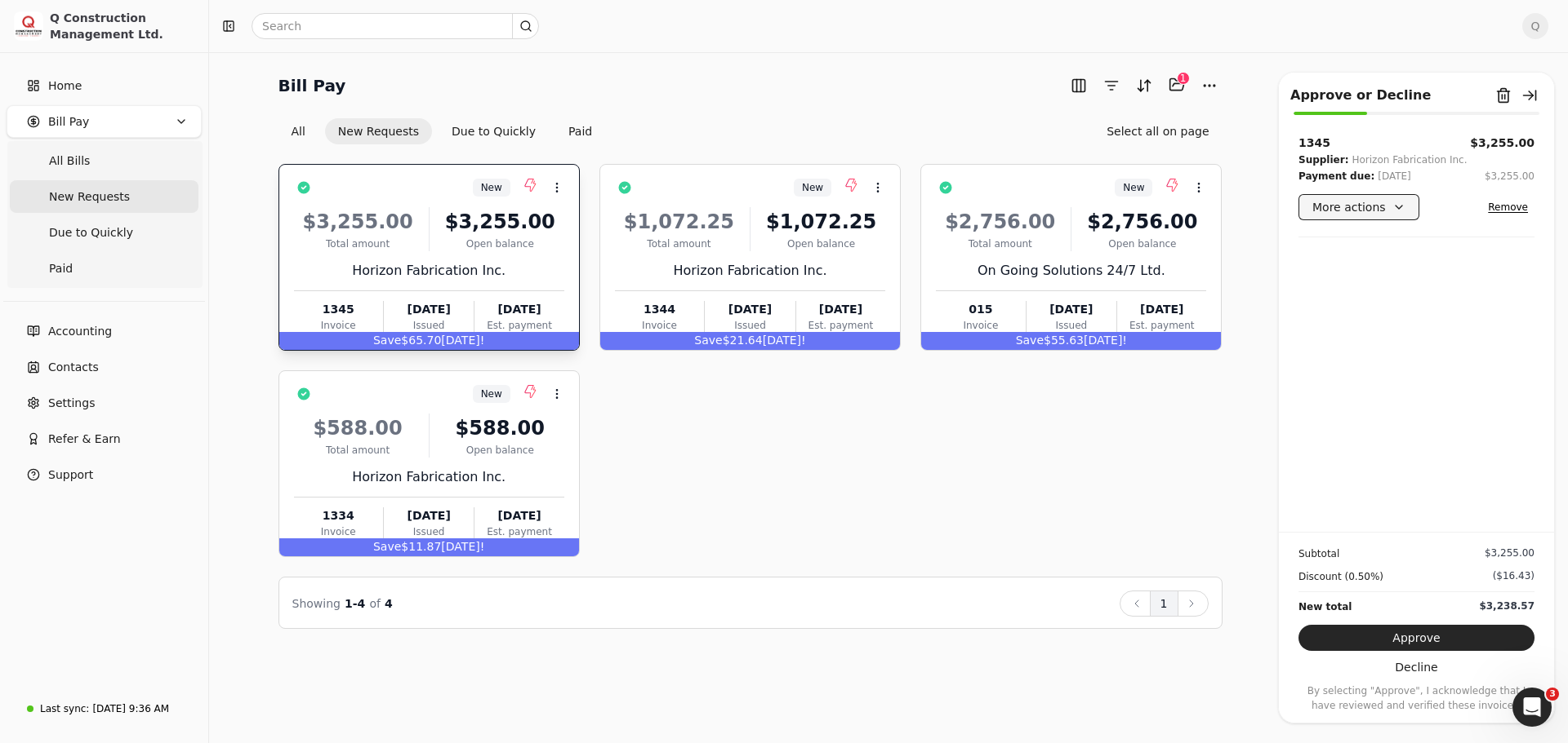
click at [1399, 207] on button "More actions" at bounding box center [1358, 207] width 121 height 26
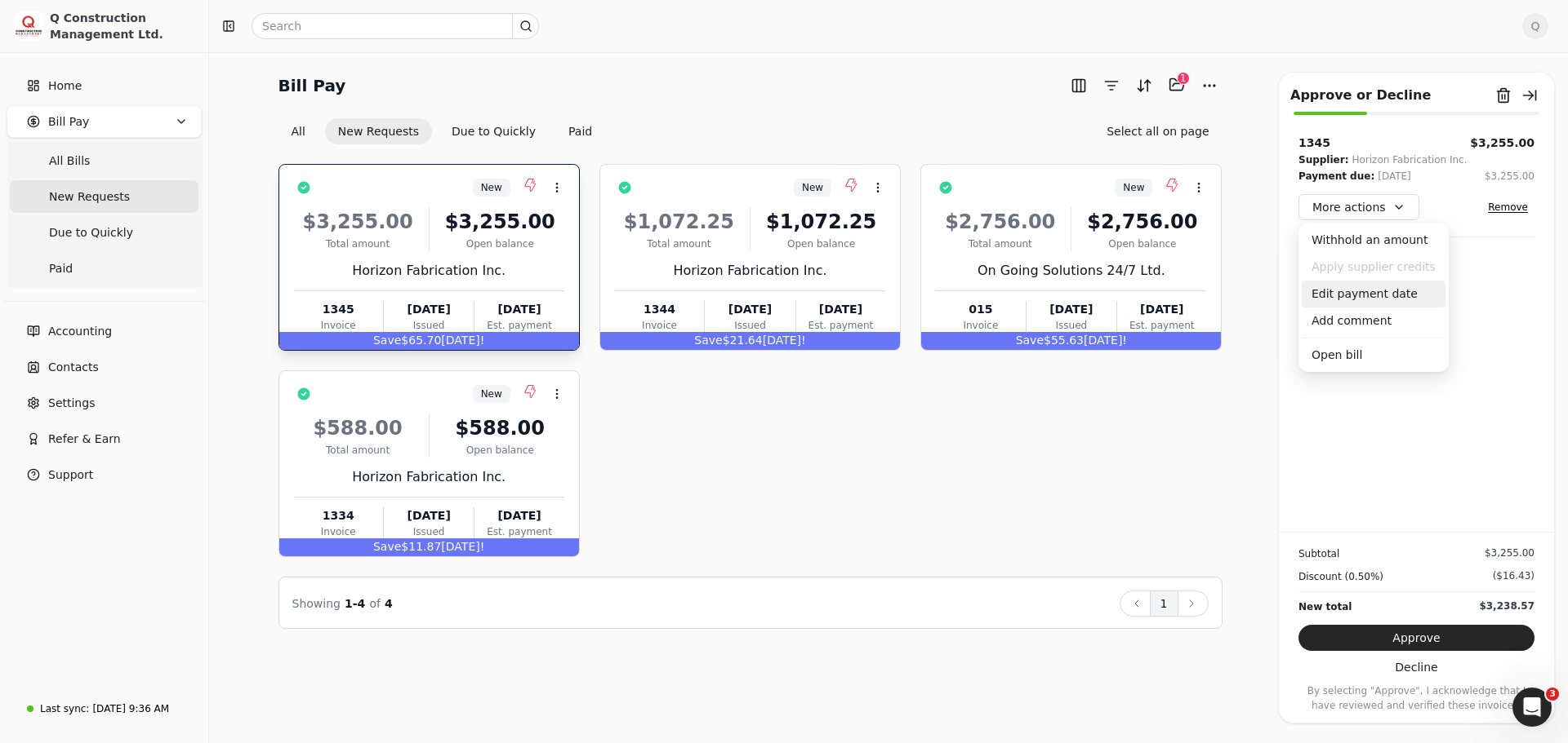
click at [1369, 293] on div "Edit payment date" at bounding box center [1373, 294] width 143 height 27
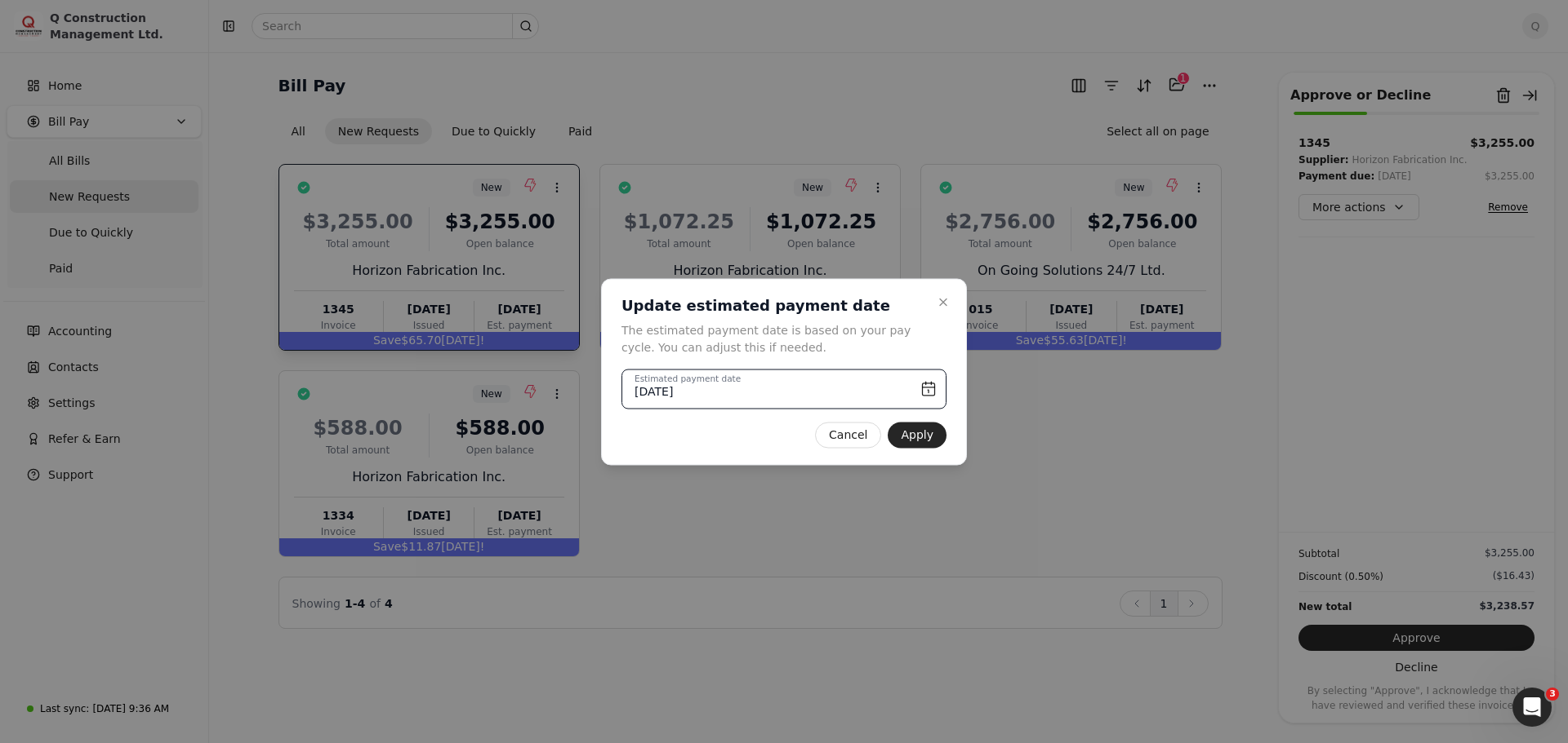
click at [933, 383] on input "[DATE]" at bounding box center [783, 388] width 325 height 40
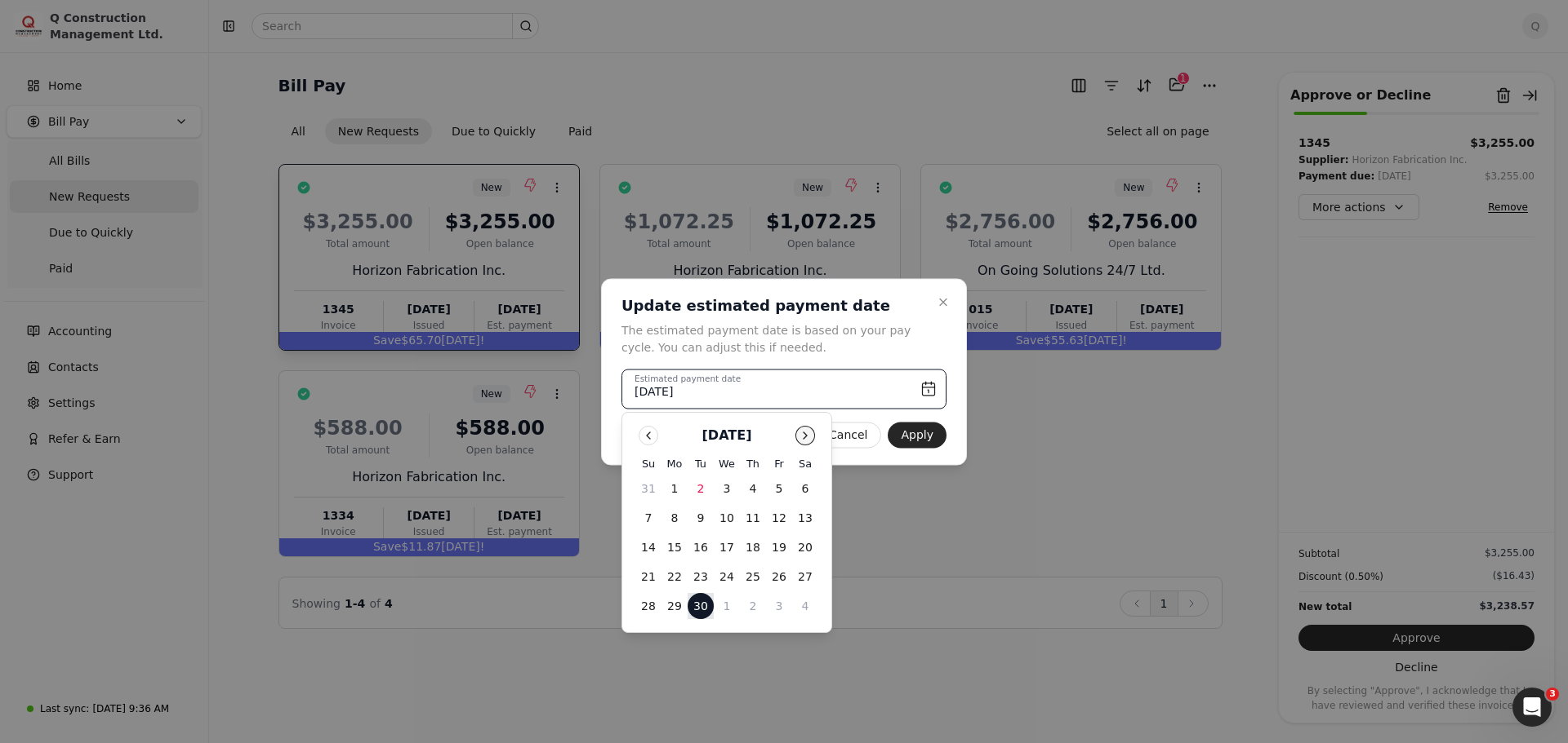
click at [802, 439] on button "Go to next month" at bounding box center [804, 435] width 19 height 19
click at [681, 520] on button "6" at bounding box center [674, 518] width 26 height 26
type input "[DATE]"
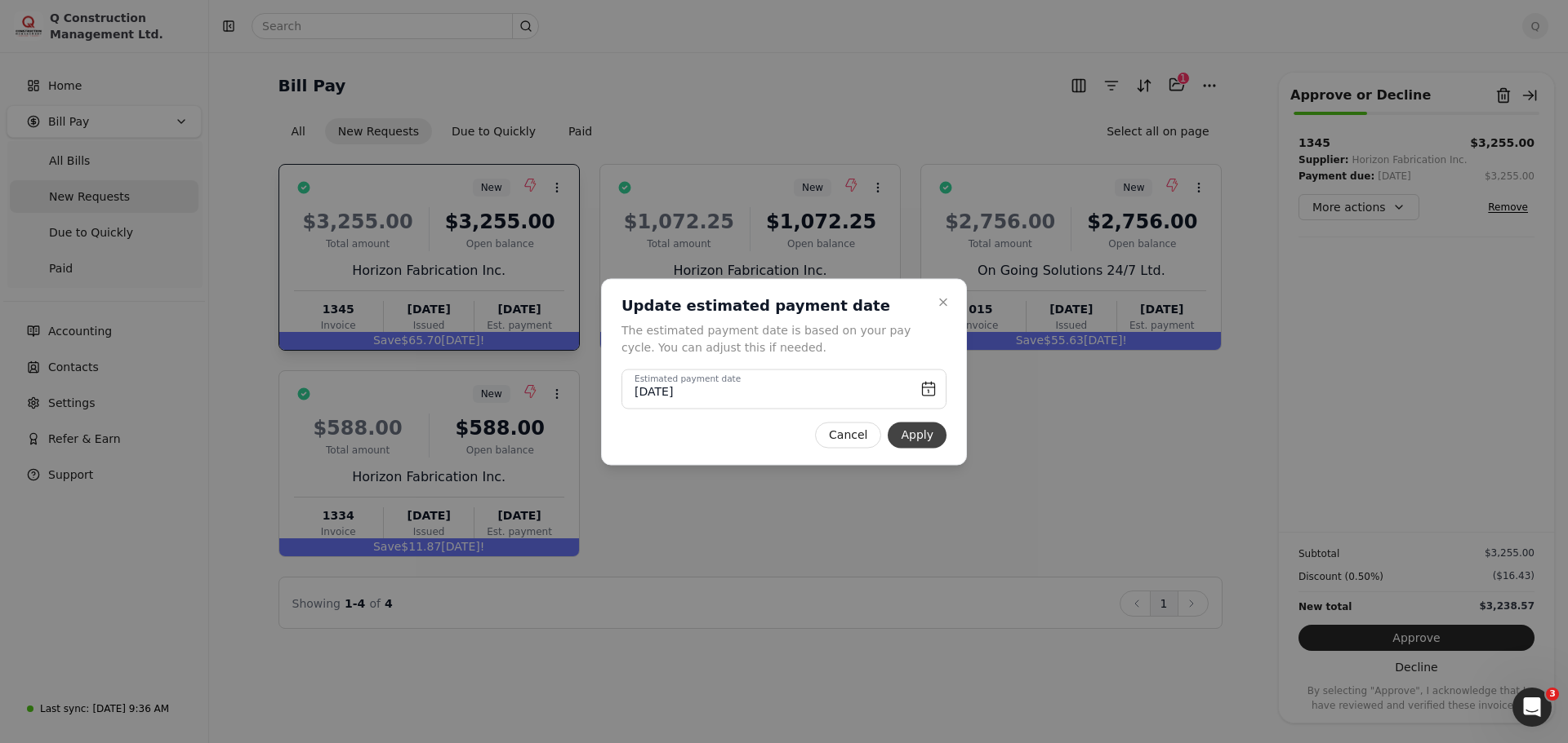
click at [916, 433] on button "Apply" at bounding box center [917, 434] width 59 height 26
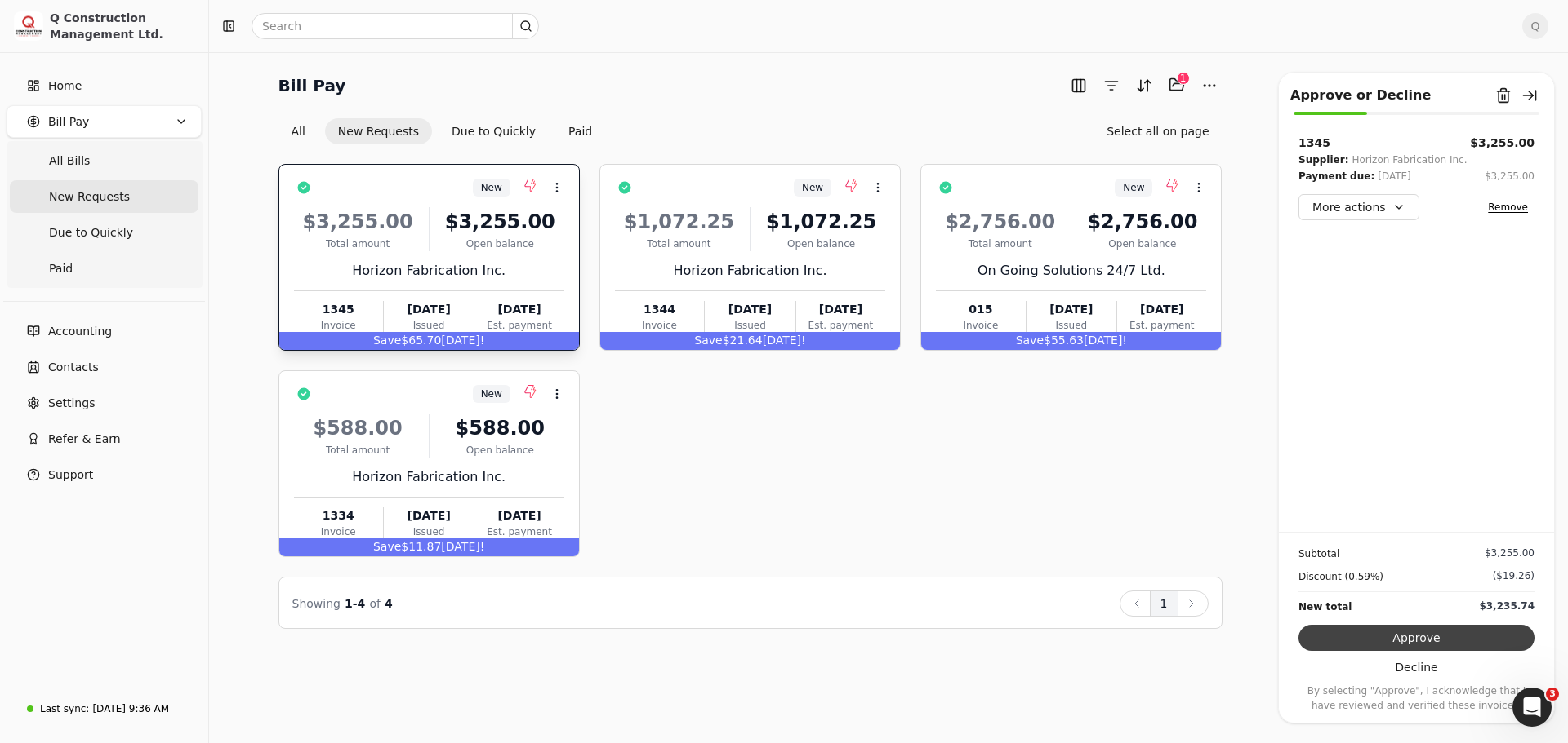
click at [1409, 637] on button "Approve" at bounding box center [1416, 638] width 236 height 26
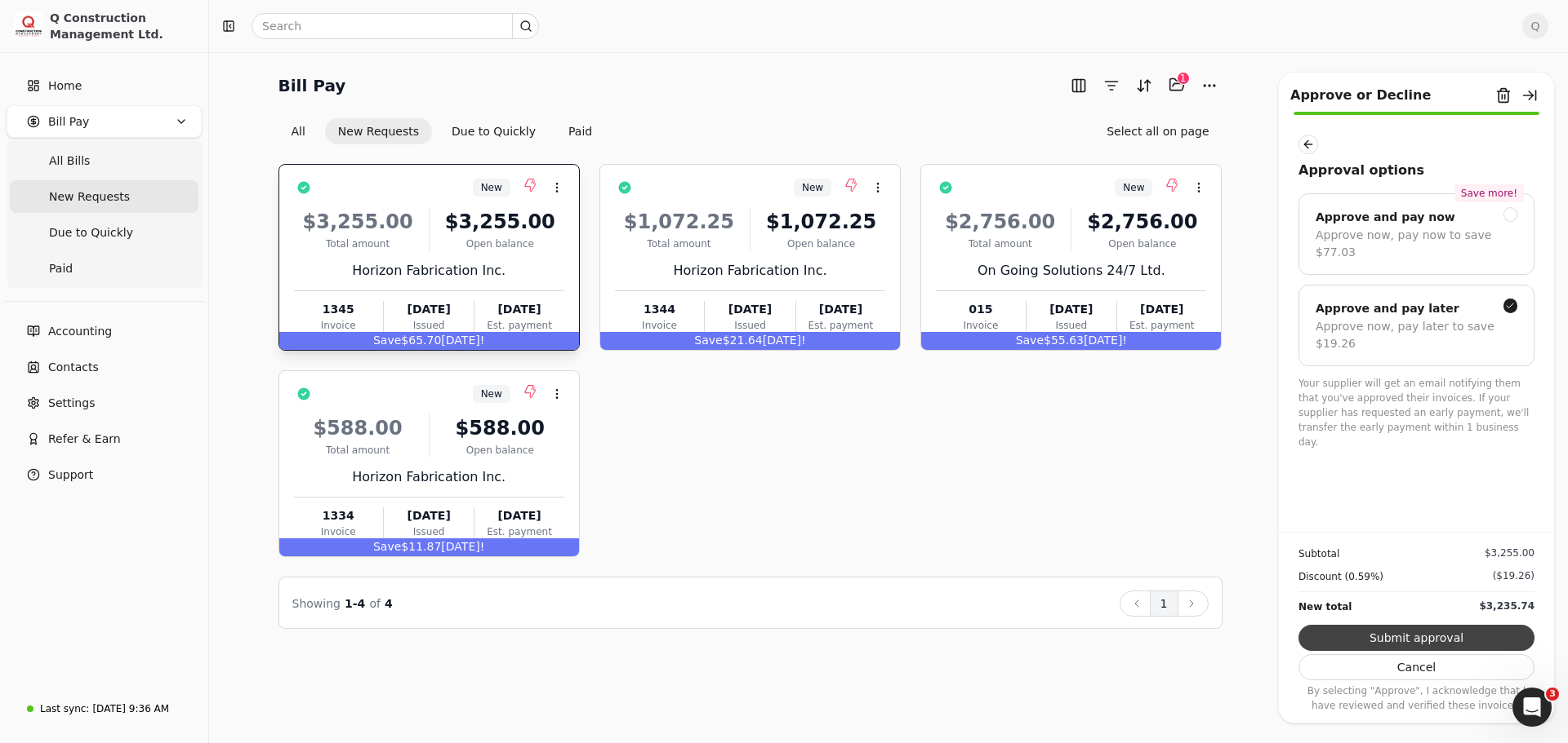
click at [1424, 631] on button "Submit approval" at bounding box center [1416, 638] width 236 height 26
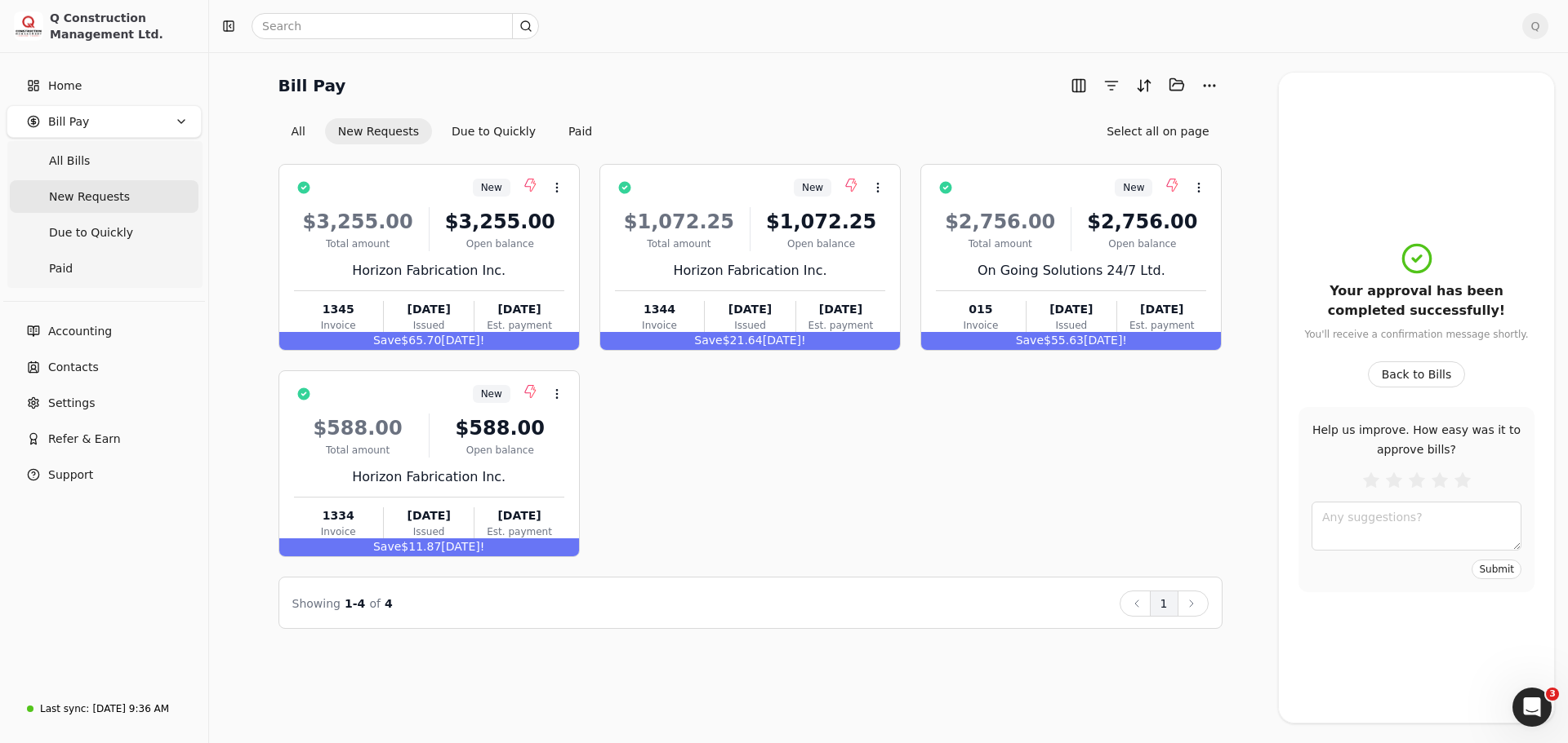
click at [924, 463] on div "New Context Menu Button $3,255.00 Total amount $3,255.00 Open balance Horizon F…" at bounding box center [750, 360] width 944 height 393
click at [527, 472] on div "Horizon Fabrication Inc." at bounding box center [429, 476] width 270 height 19
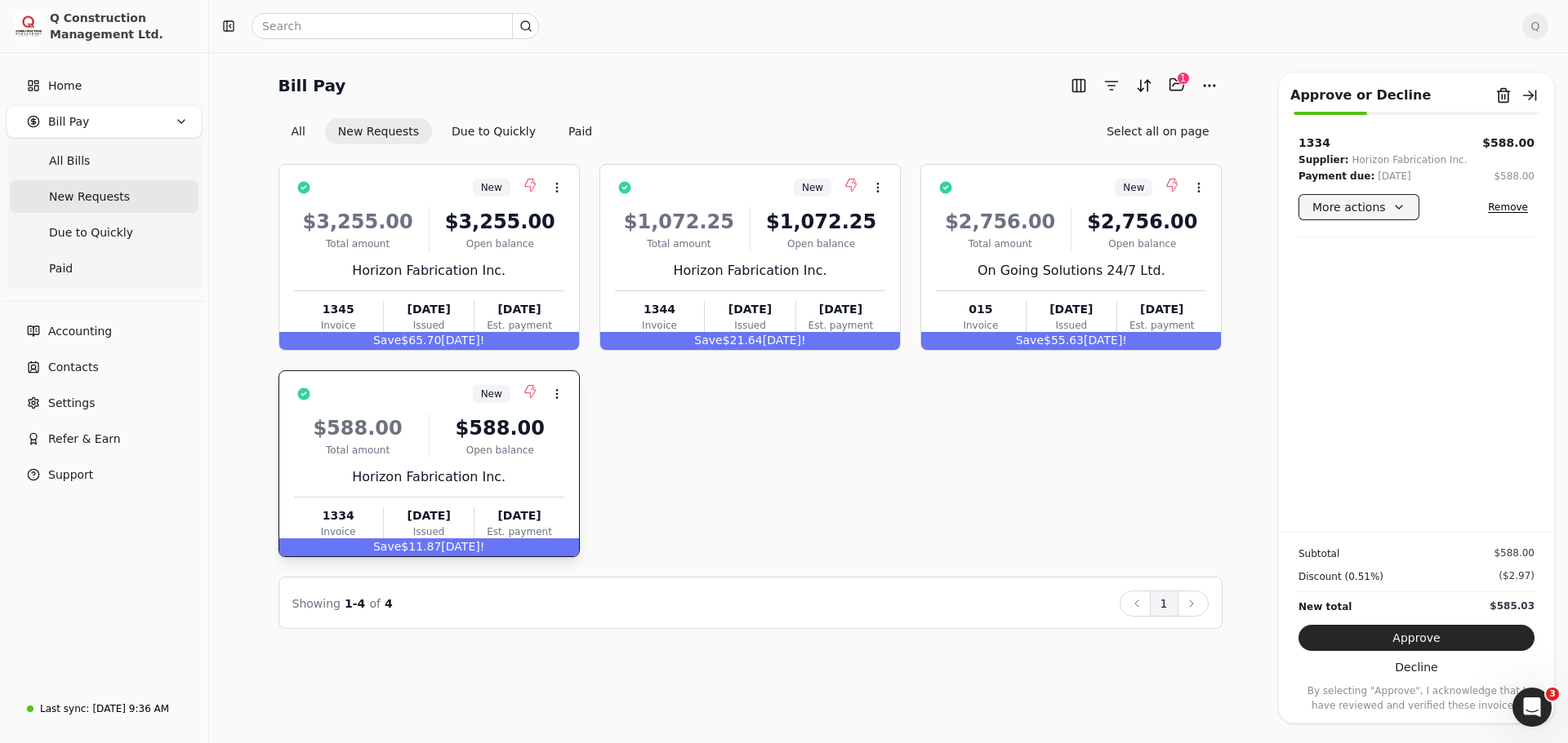
click at [1397, 209] on button "More actions" at bounding box center [1358, 207] width 121 height 26
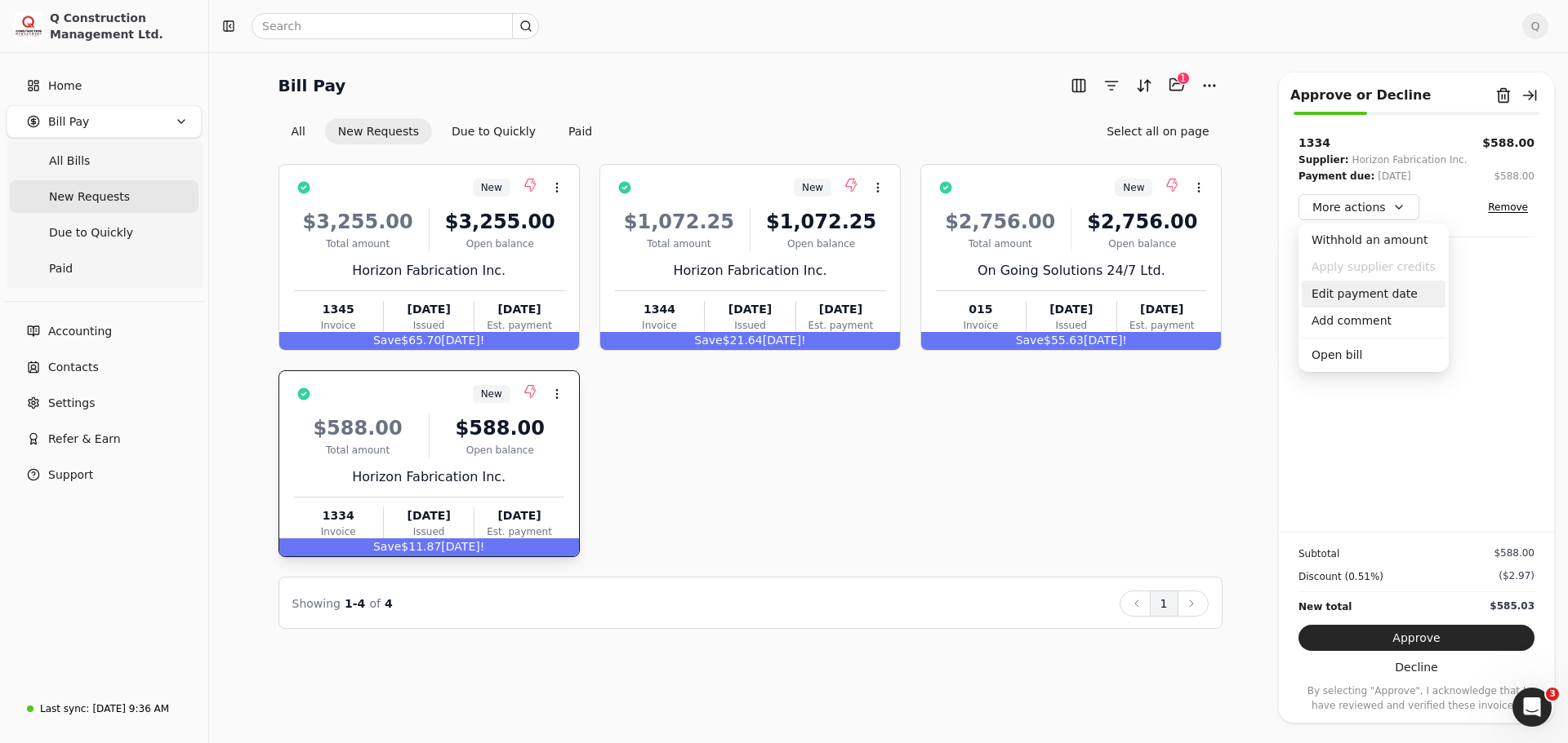
click at [1359, 294] on div "Edit payment date" at bounding box center [1373, 294] width 143 height 27
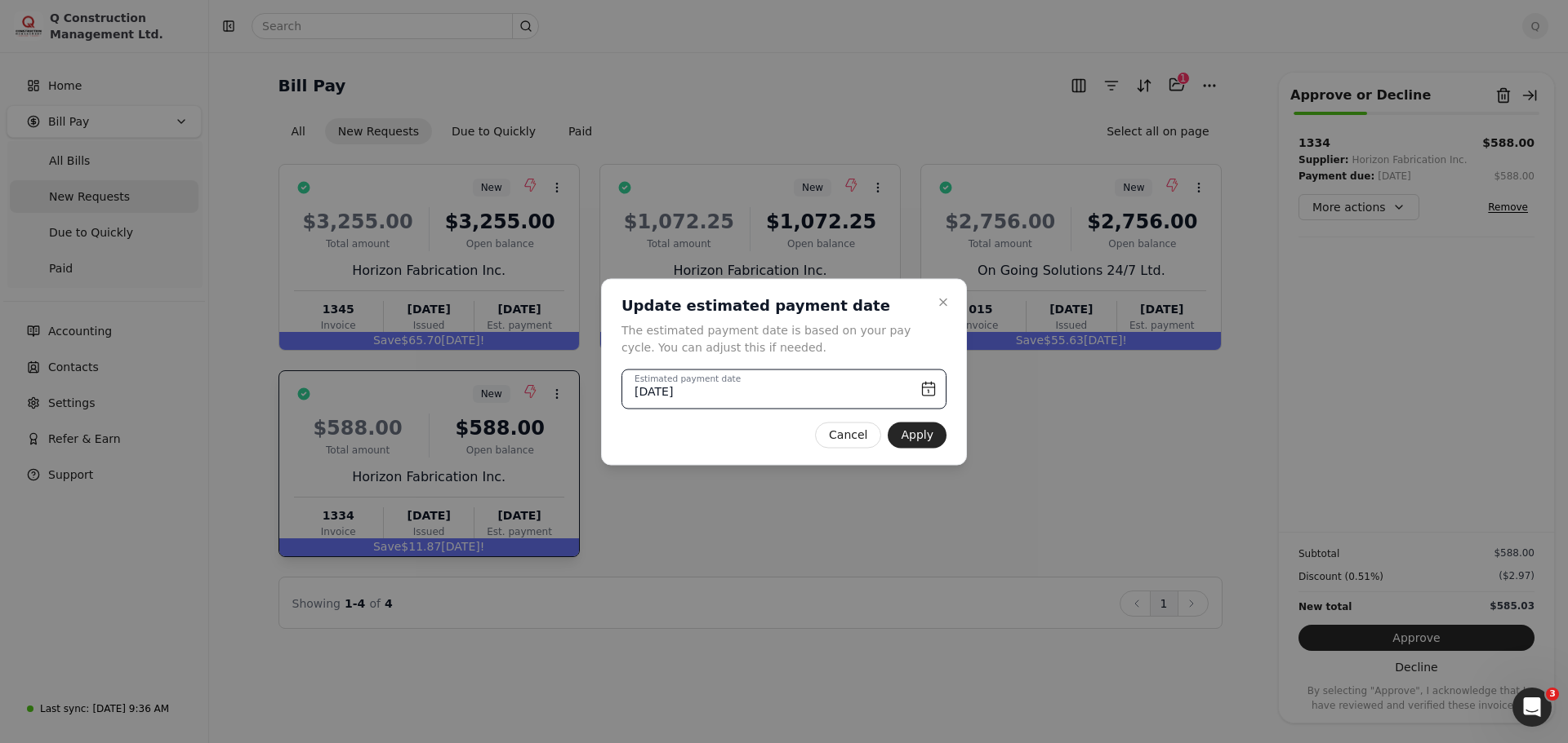
click at [935, 390] on input "[DATE]" at bounding box center [783, 388] width 325 height 40
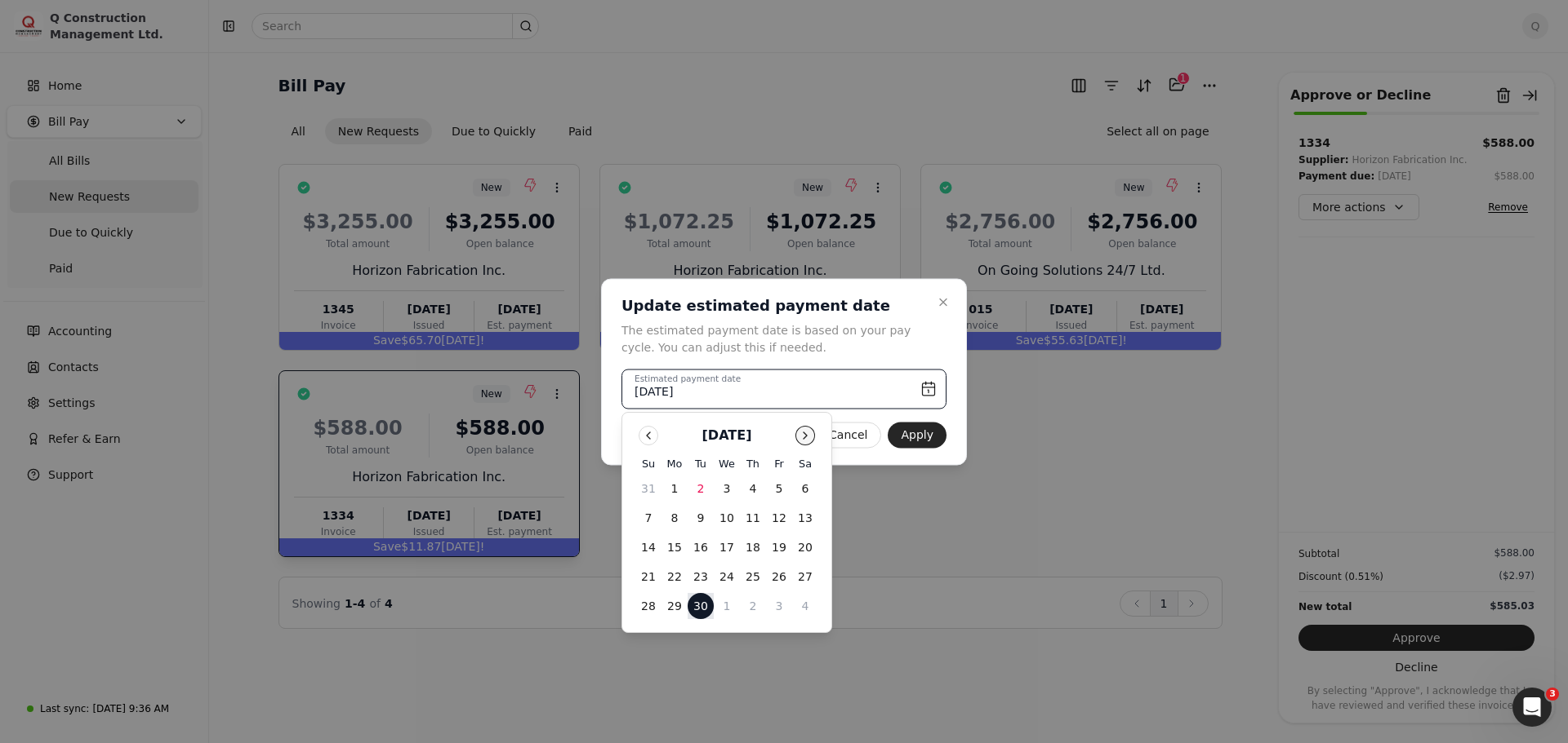
click at [801, 439] on button "Go to next month" at bounding box center [804, 435] width 19 height 19
click at [673, 517] on button "6" at bounding box center [674, 518] width 26 height 26
type input "[DATE]"
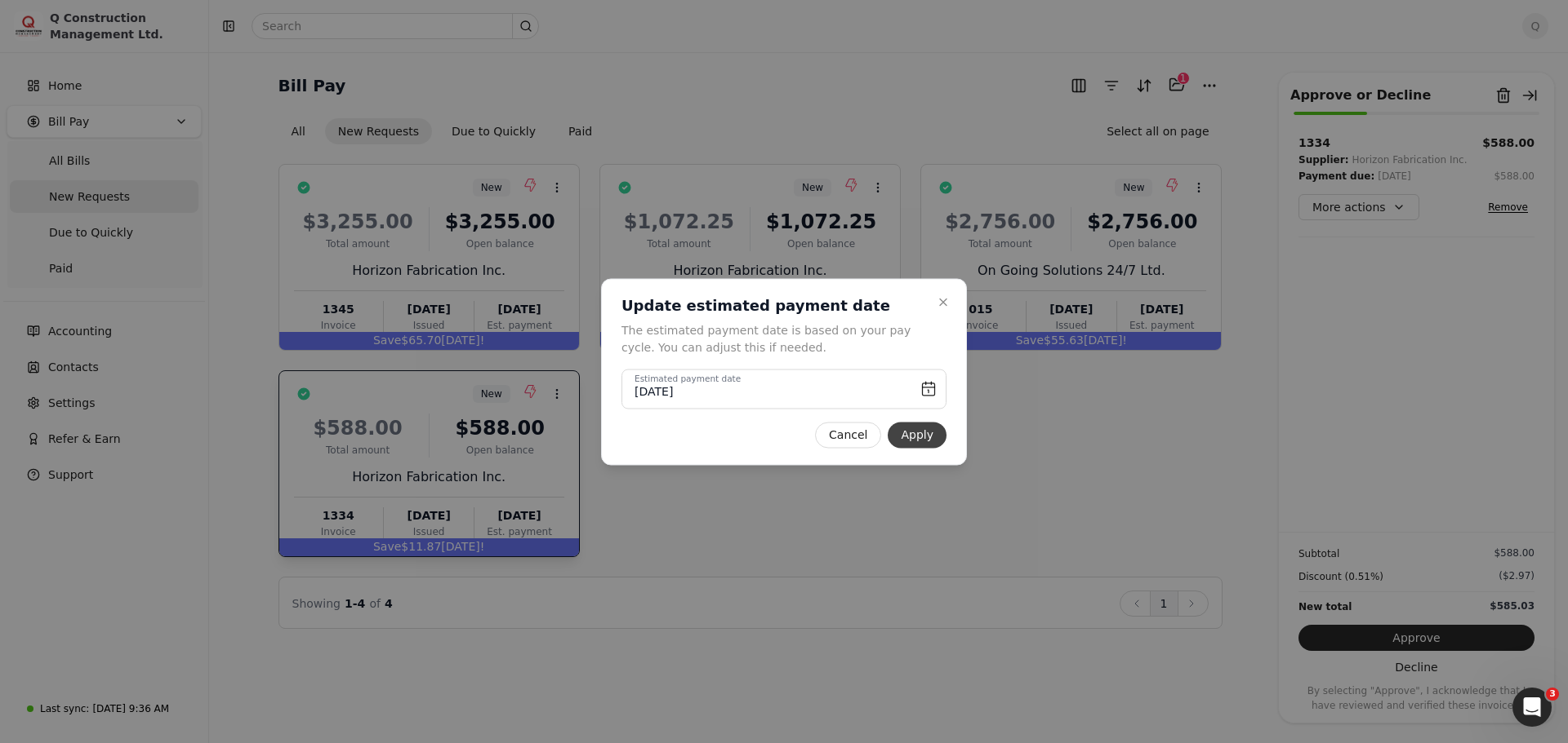
click at [918, 438] on button "Apply" at bounding box center [917, 434] width 59 height 26
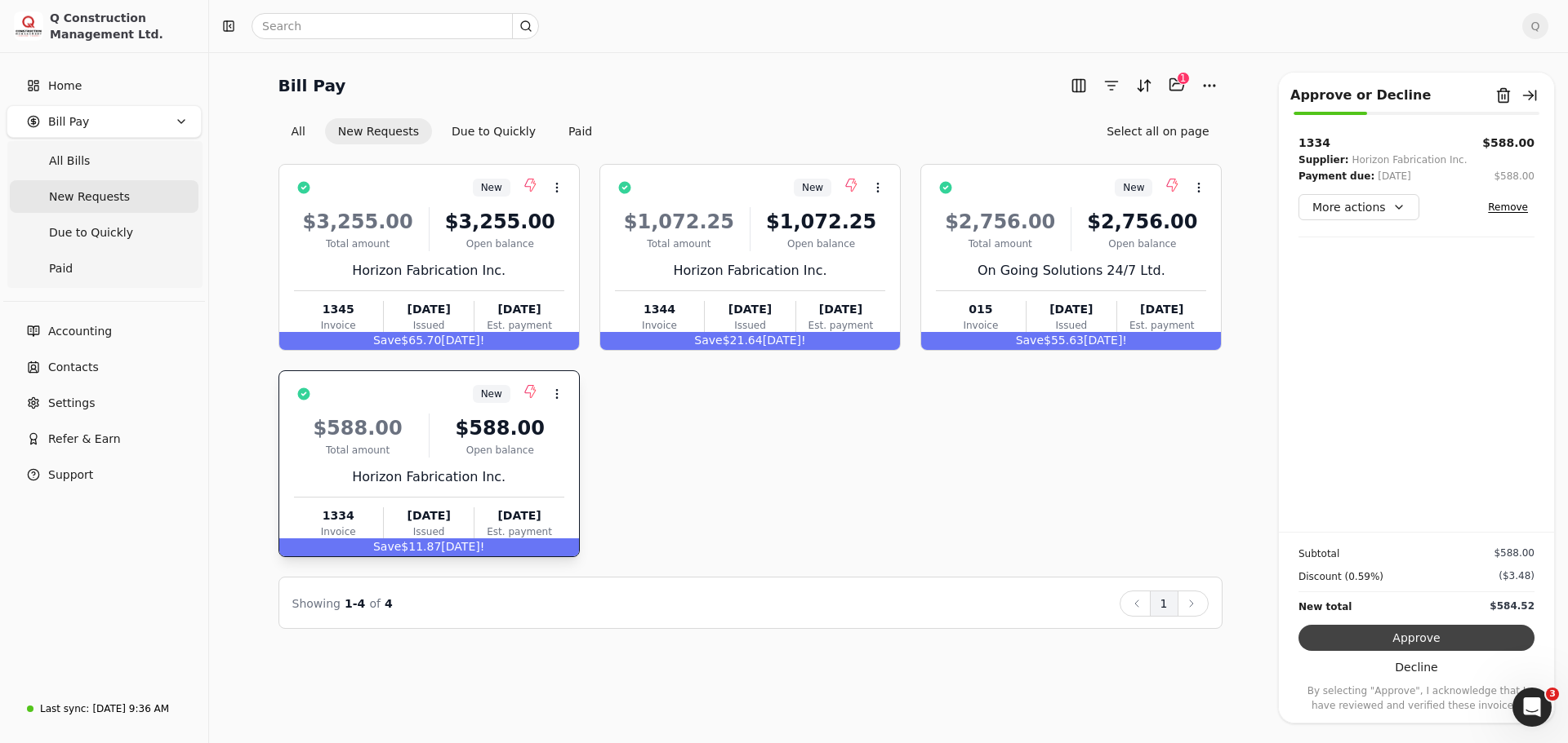
click at [1414, 635] on button "Approve" at bounding box center [1416, 638] width 236 height 26
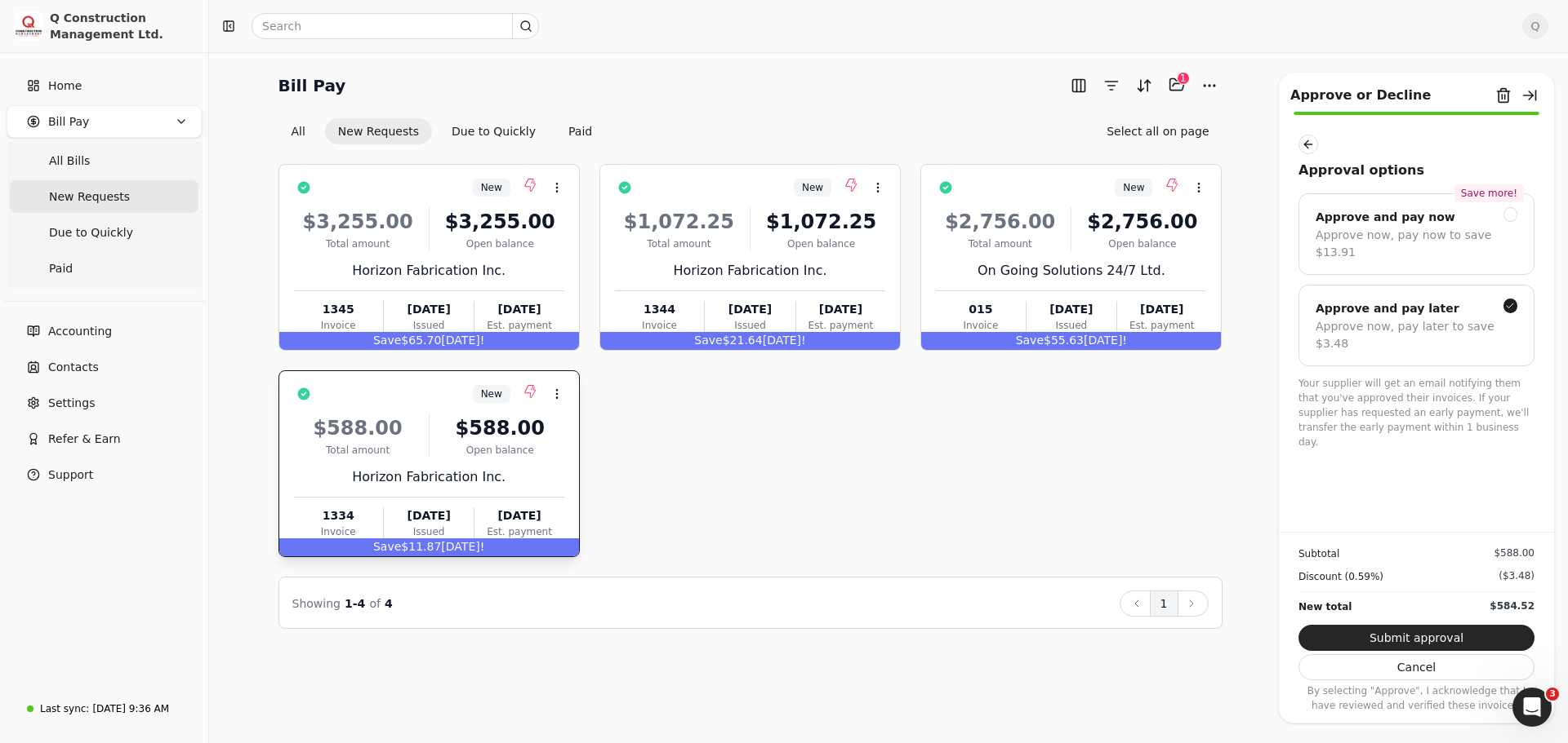
click at [889, 471] on div "New Context Menu Button $3,255.00 Total amount $3,255.00 Open balance Horizon F…" at bounding box center [750, 360] width 944 height 393
click at [1176, 253] on div "$2,756.00 Total amount $2,756.00 Open balance On Going Solutions 24/7 Ltd. 015 …" at bounding box center [1071, 267] width 270 height 139
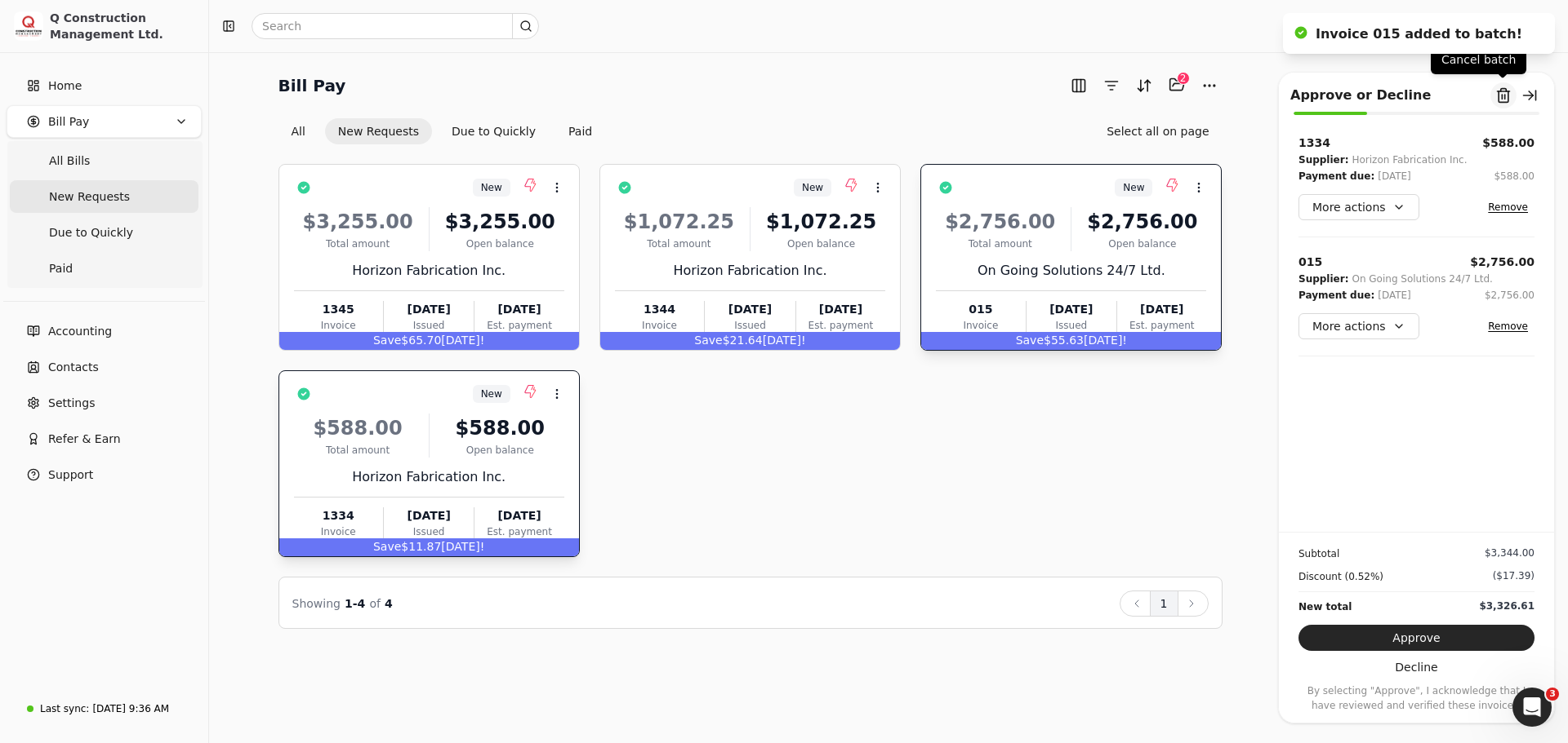
click at [1497, 92] on button "Remove from batch" at bounding box center [1503, 95] width 26 height 26
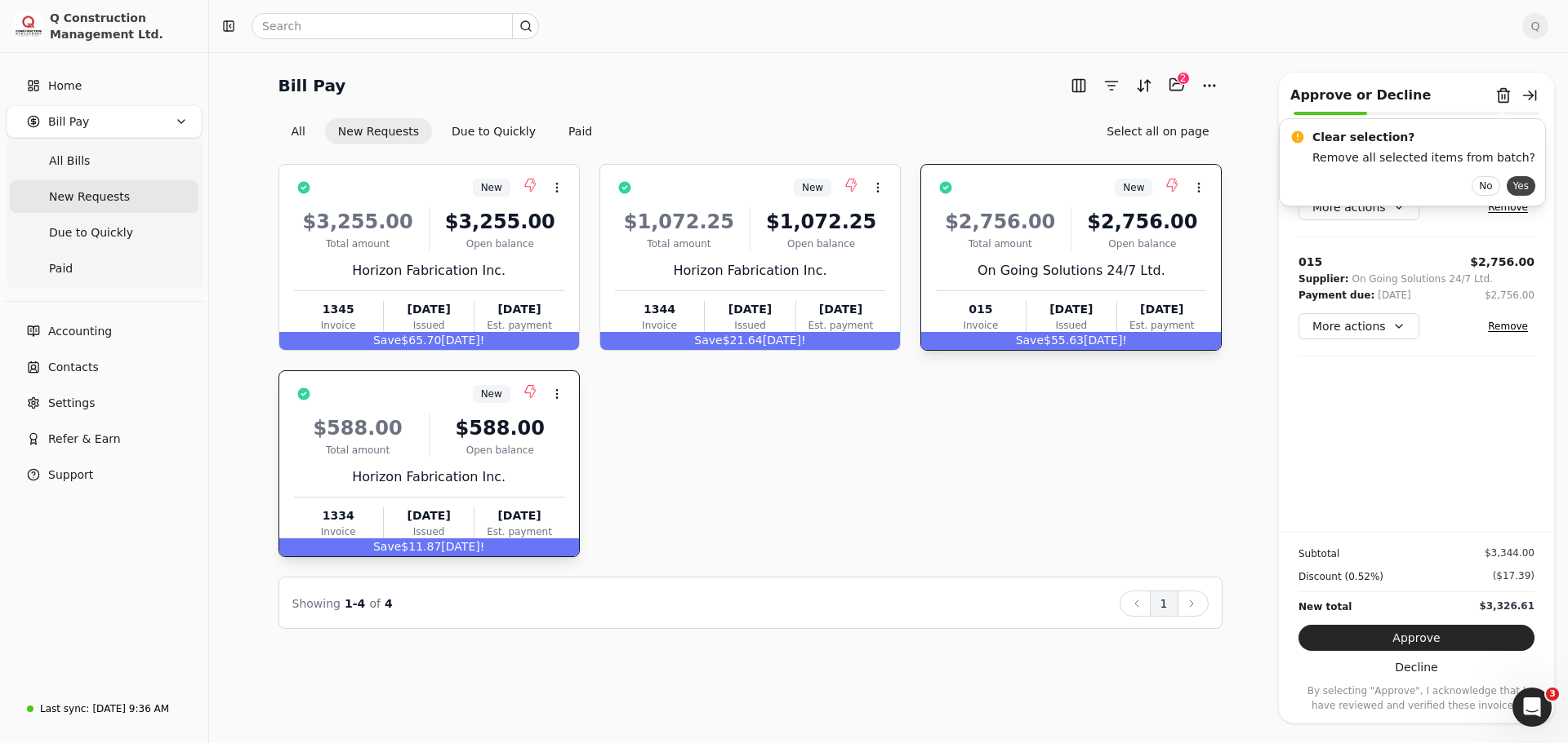
click at [1506, 184] on button "Yes" at bounding box center [1521, 186] width 29 height 19
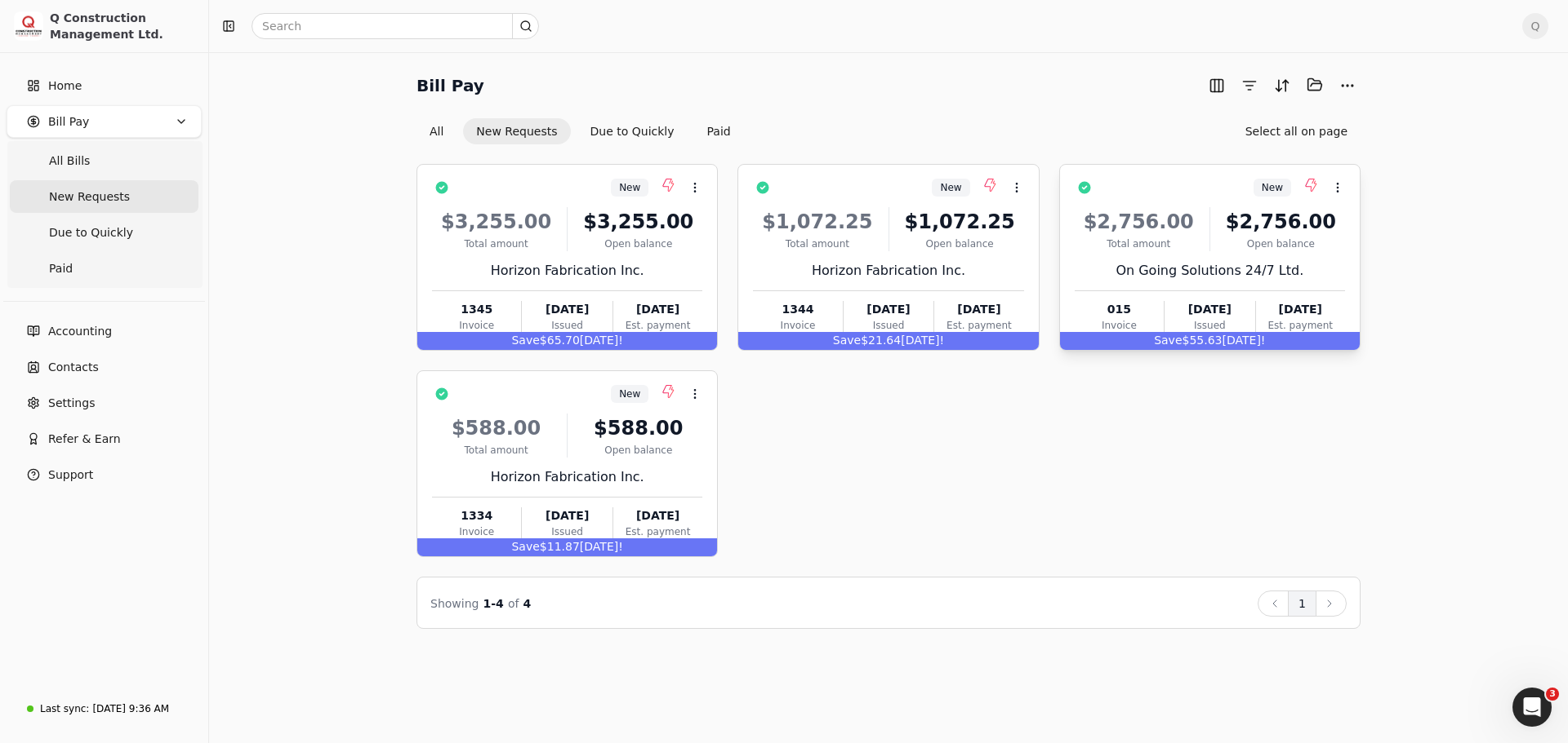
click at [1320, 265] on div "On Going Solutions 24/7 Ltd." at bounding box center [1209, 271] width 270 height 19
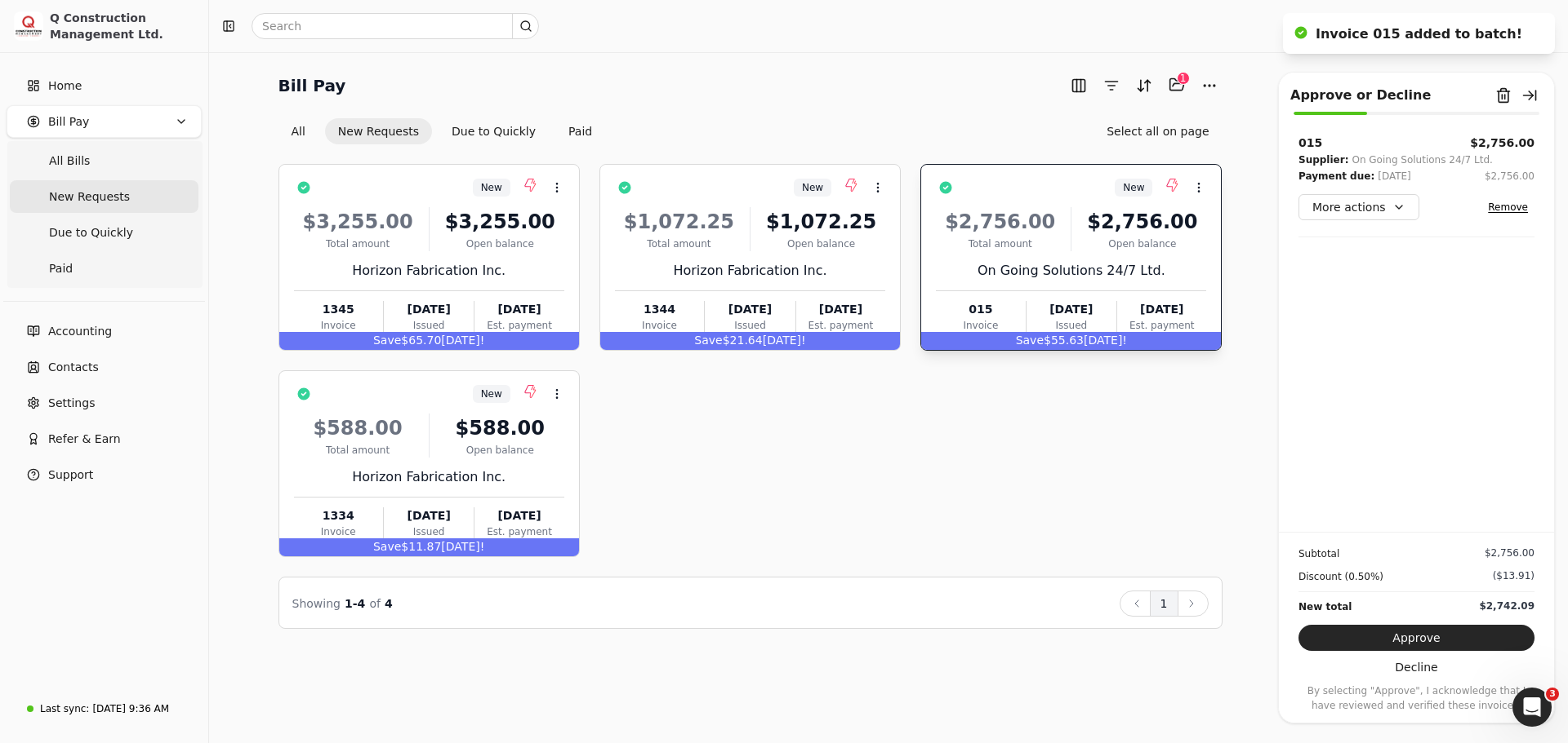
click at [819, 77] on div "Bill Pay Selected items: 1 1" at bounding box center [750, 85] width 944 height 27
click at [1527, 96] on button "button" at bounding box center [1529, 95] width 26 height 26
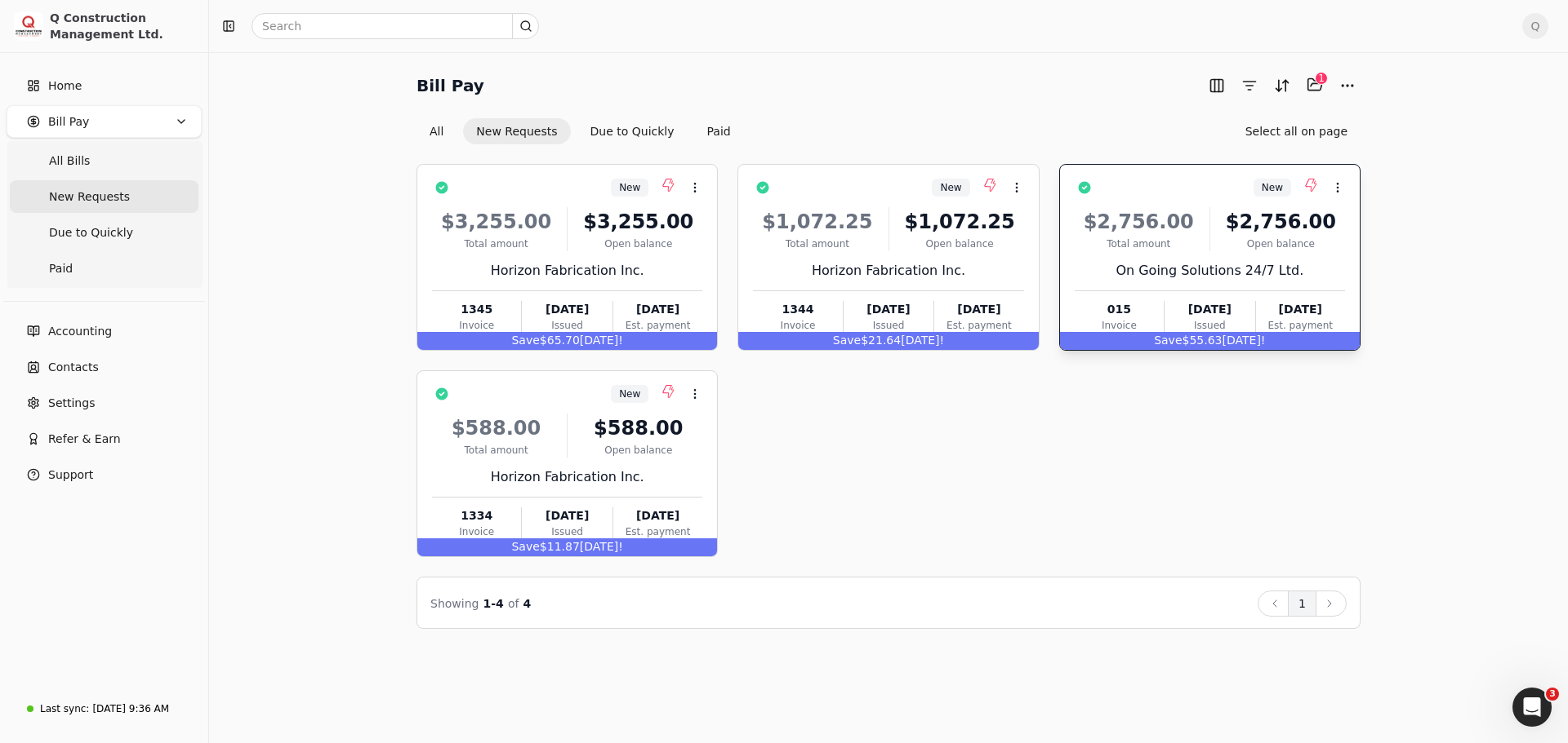
click at [1537, 24] on span "Q" at bounding box center [1535, 25] width 26 height 26
click at [1429, 129] on span "Sign Out" at bounding box center [1422, 137] width 49 height 17
